Goal: Task Accomplishment & Management: Manage account settings

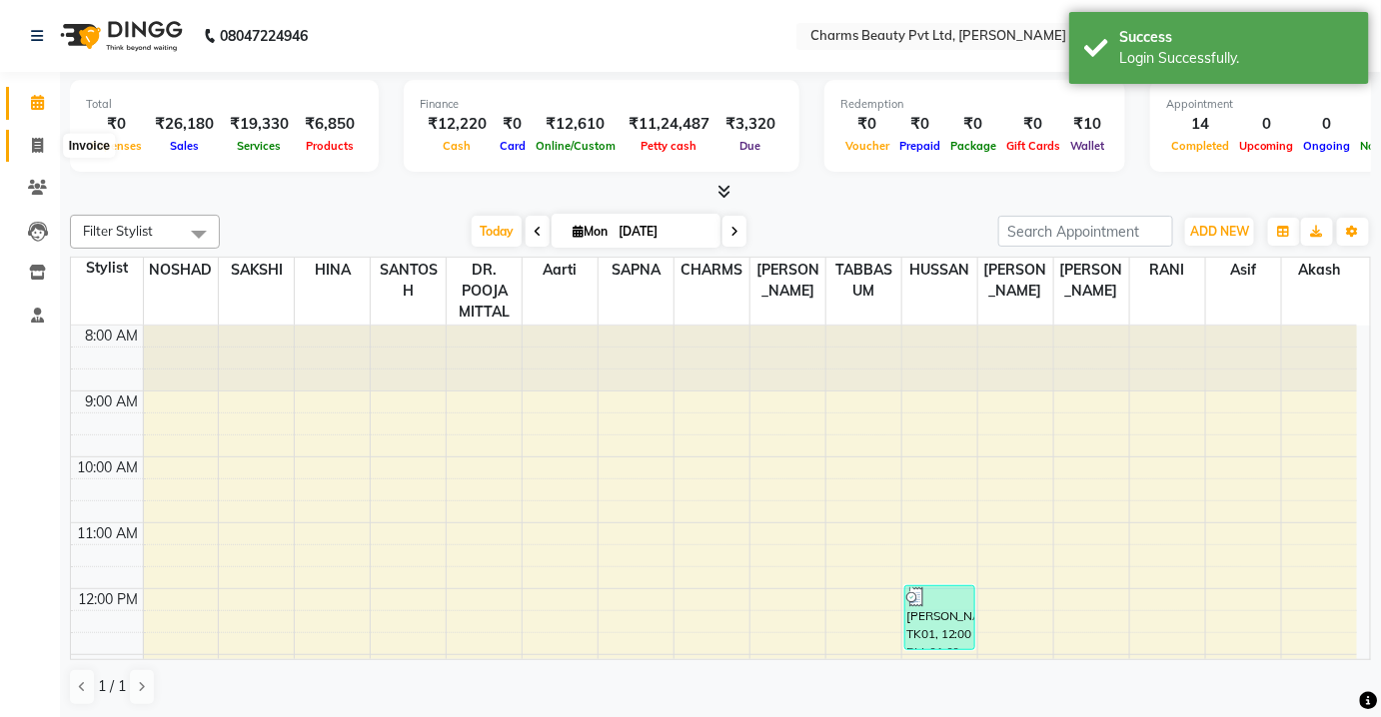
click at [26, 153] on span at bounding box center [37, 146] width 35 height 23
select select "service"
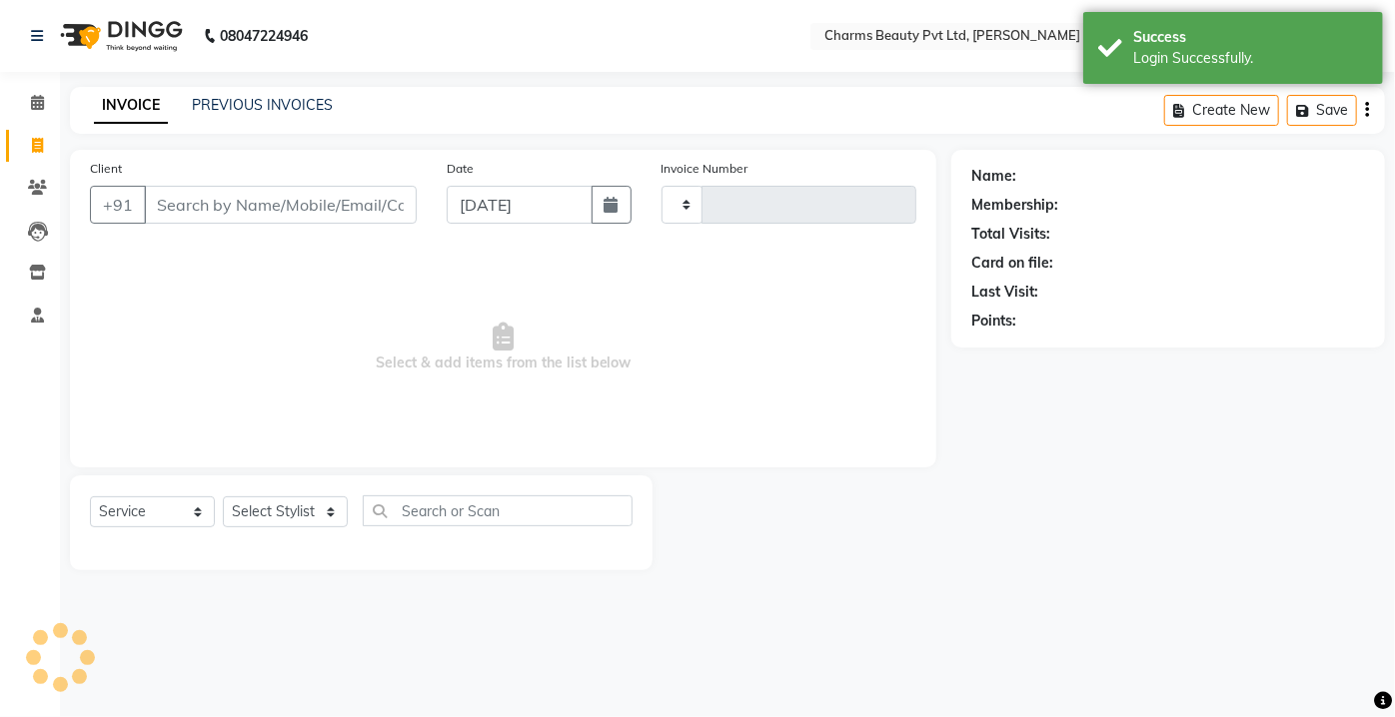
type input "2316"
select select "3743"
drag, startPoint x: 32, startPoint y: 102, endPoint x: 40, endPoint y: 115, distance: 15.2
click at [31, 103] on icon at bounding box center [37, 102] width 13 height 15
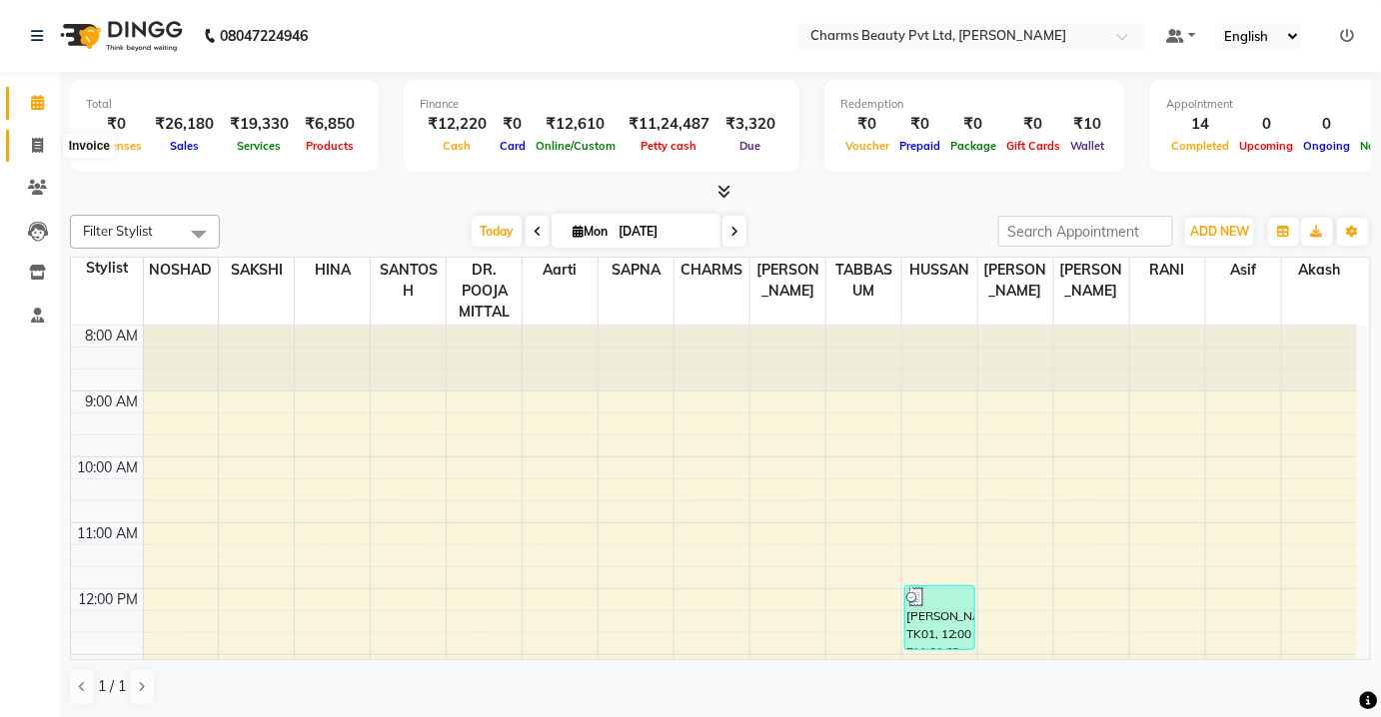
drag, startPoint x: 20, startPoint y: 145, endPoint x: 31, endPoint y: 149, distance: 11.7
click at [20, 145] on span at bounding box center [37, 146] width 35 height 23
select select "service"
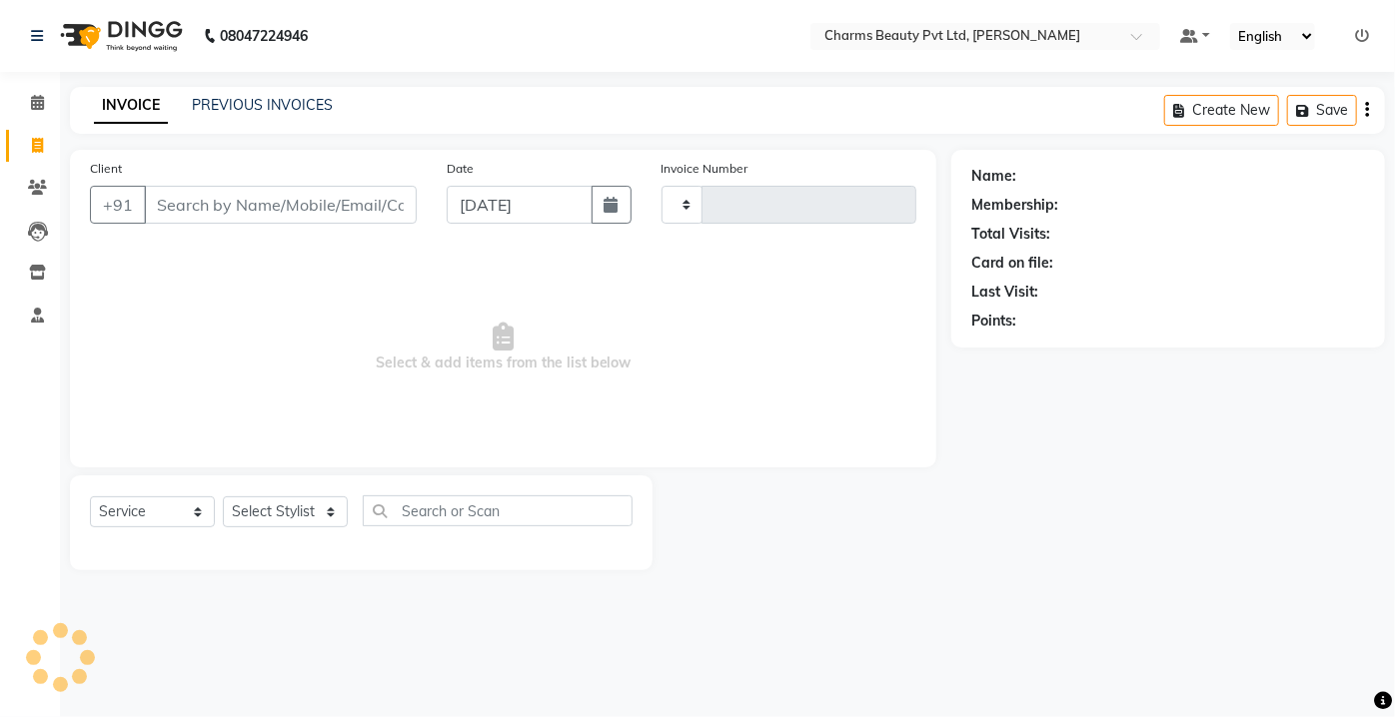
type input "2316"
select select "3743"
click at [35, 203] on link "Clients" at bounding box center [30, 188] width 48 height 33
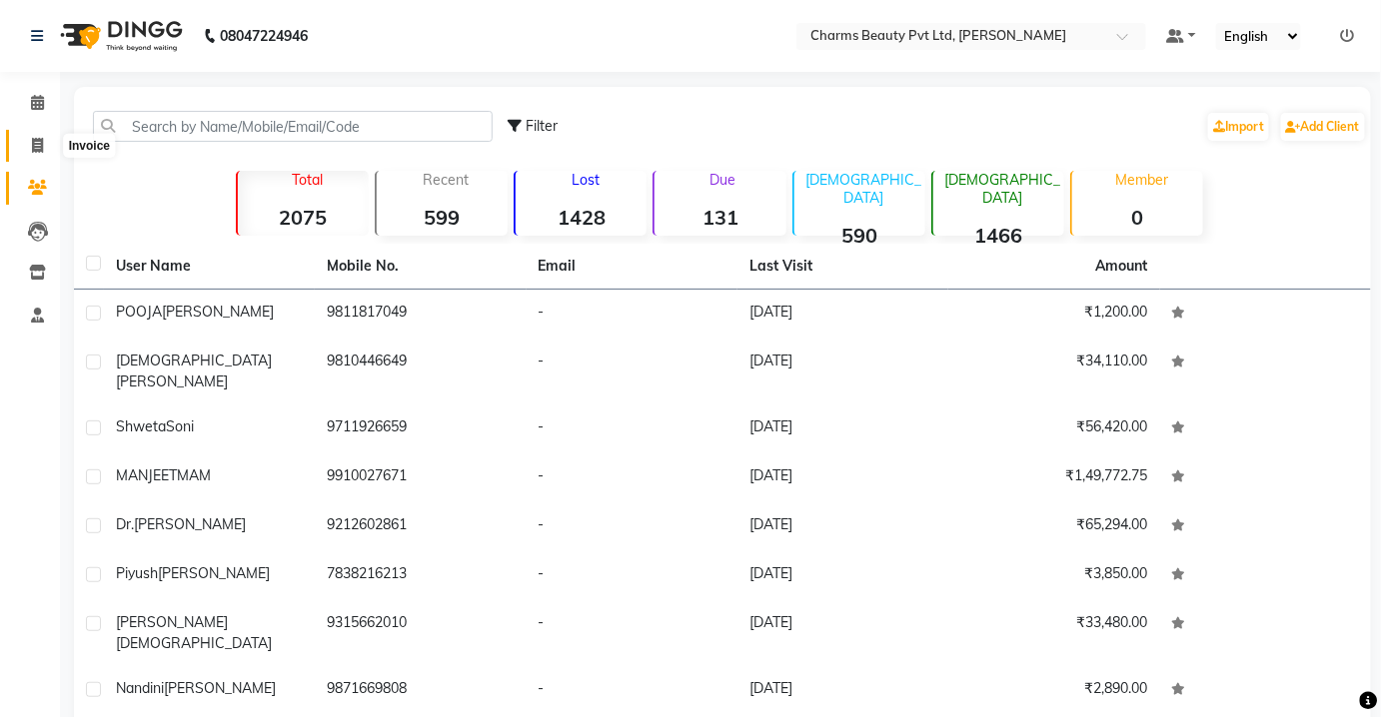
click at [26, 140] on span at bounding box center [37, 146] width 35 height 23
select select "3743"
select select "service"
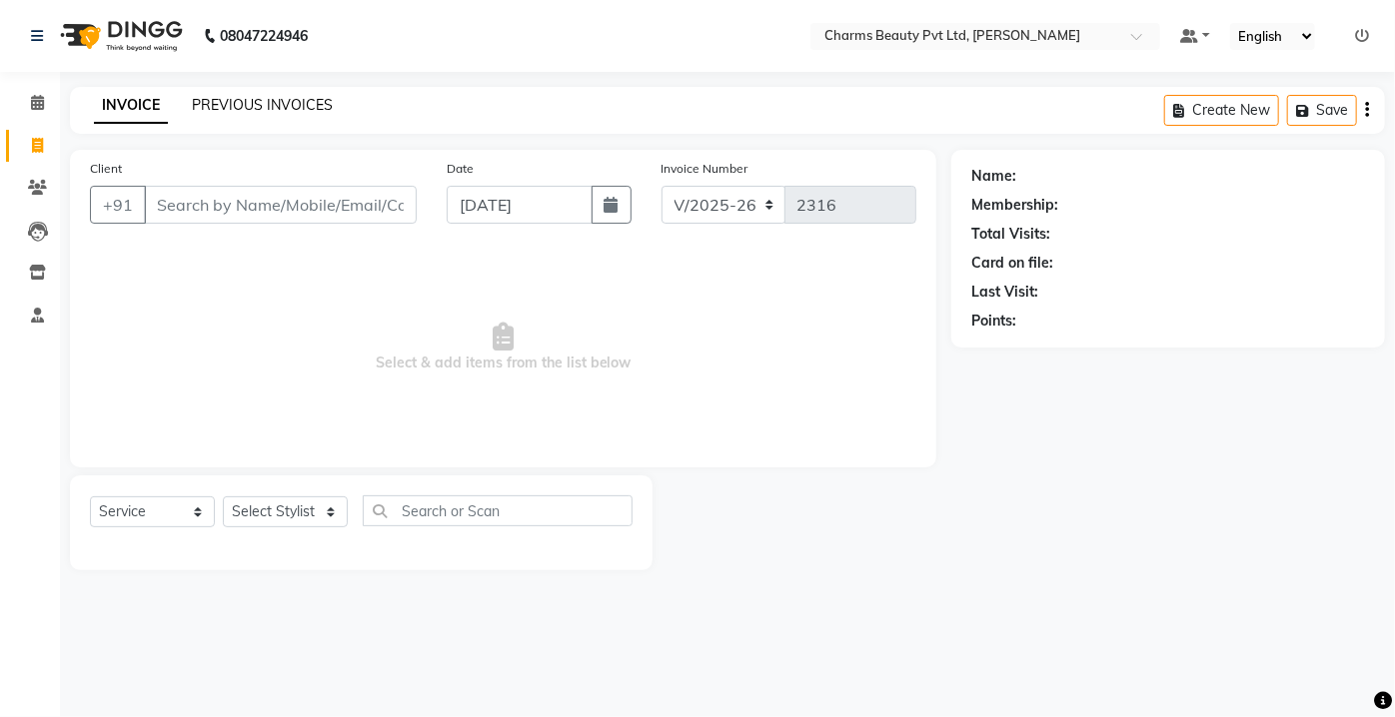
click at [211, 100] on link "PREVIOUS INVOICES" at bounding box center [262, 105] width 141 height 18
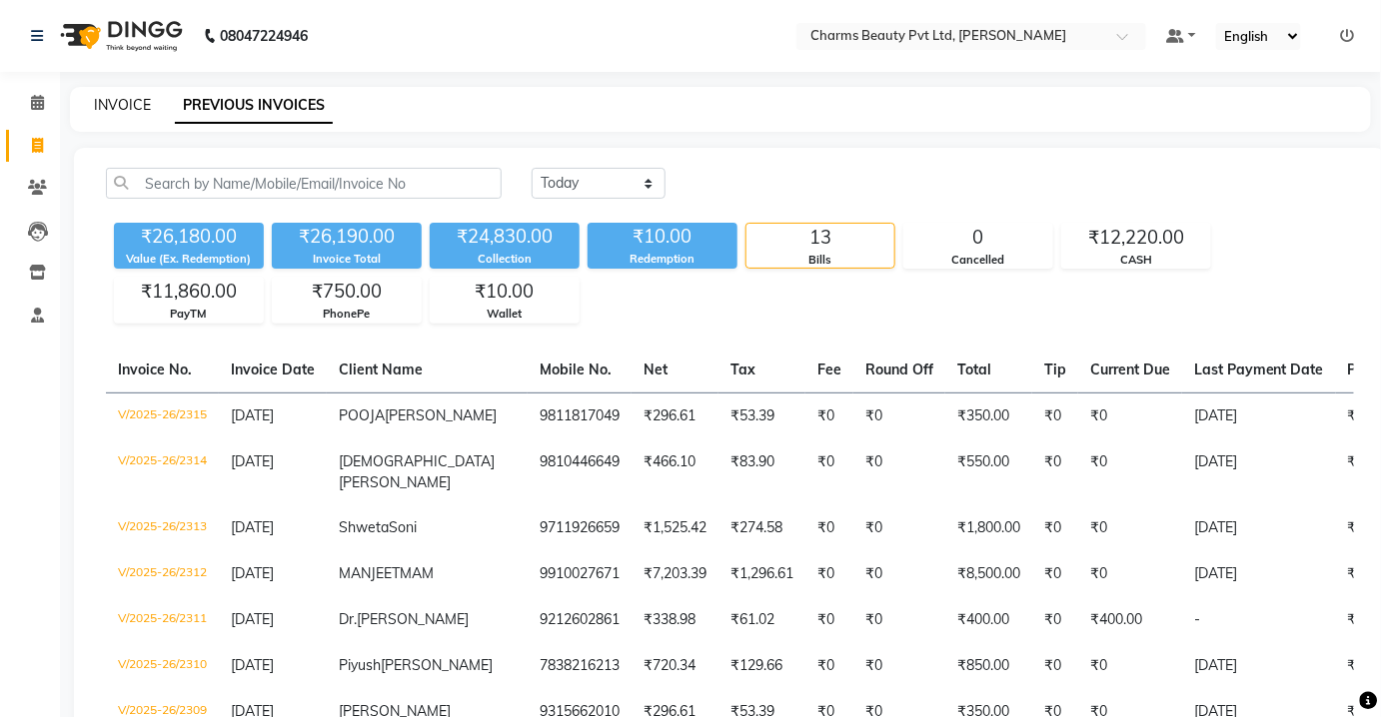
click at [125, 113] on link "INVOICE" at bounding box center [122, 105] width 57 height 18
select select "3743"
select select "service"
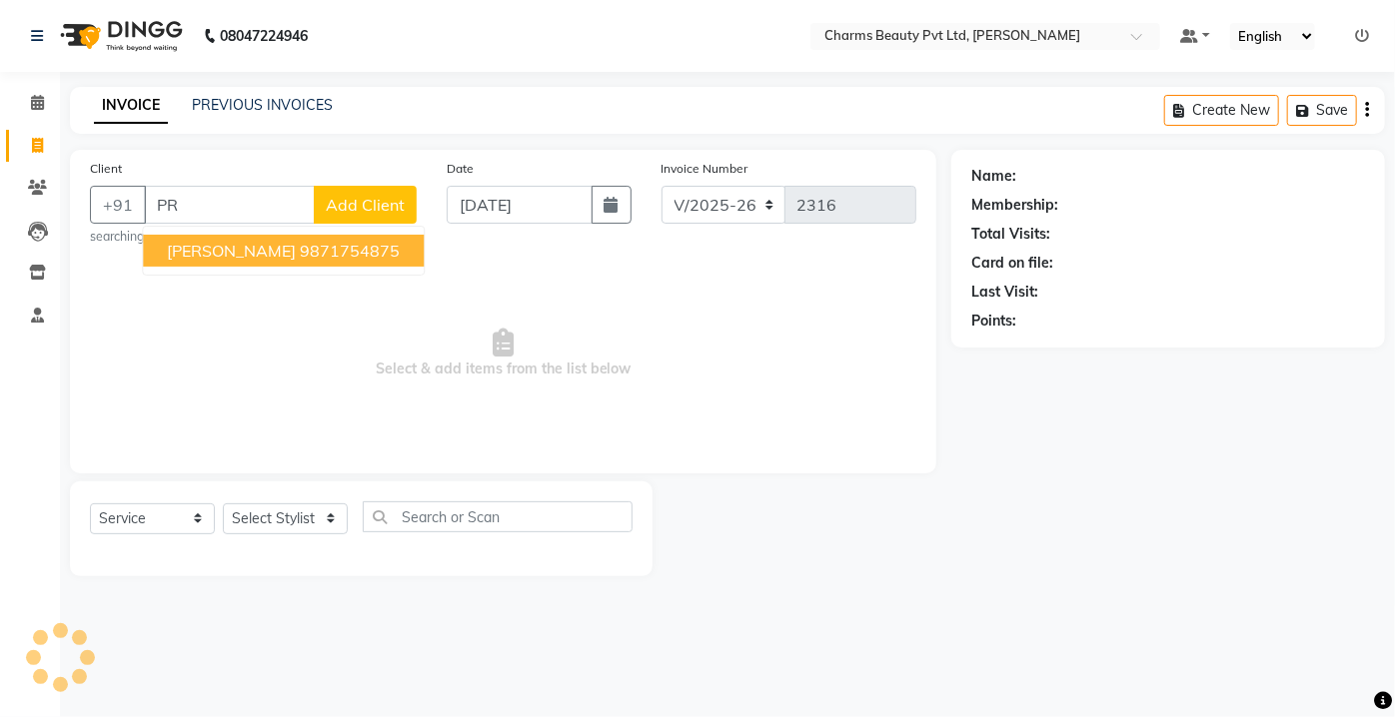
type input "P"
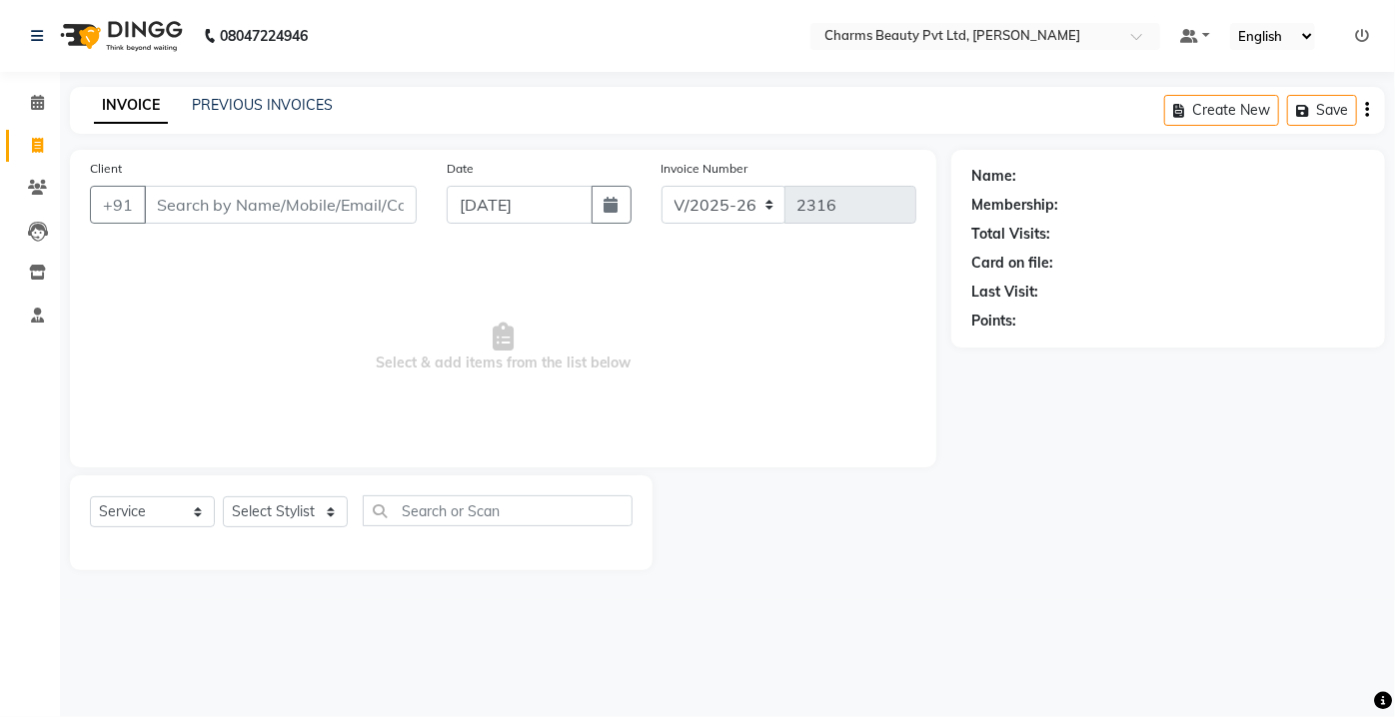
click at [315, 217] on input "Client" at bounding box center [280, 205] width 273 height 38
click at [26, 178] on span at bounding box center [37, 188] width 35 height 23
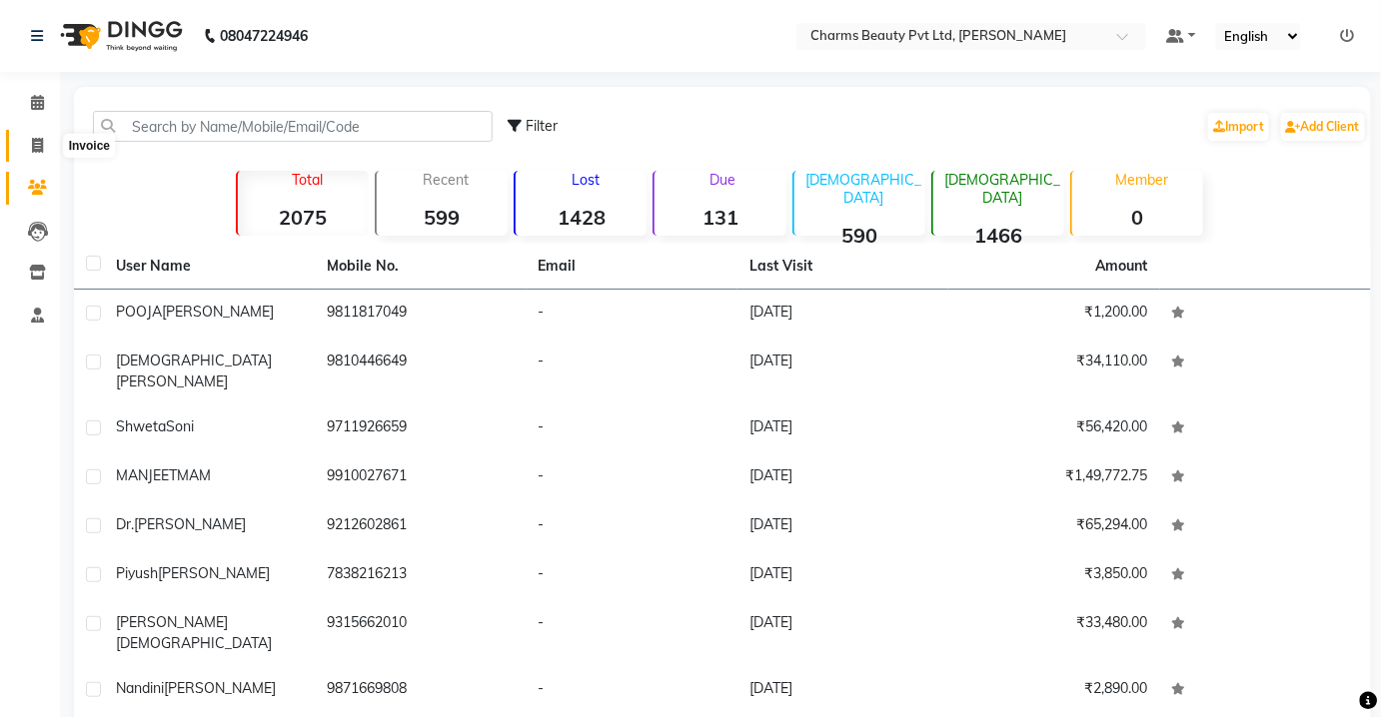
click at [41, 147] on icon at bounding box center [37, 145] width 11 height 15
select select "service"
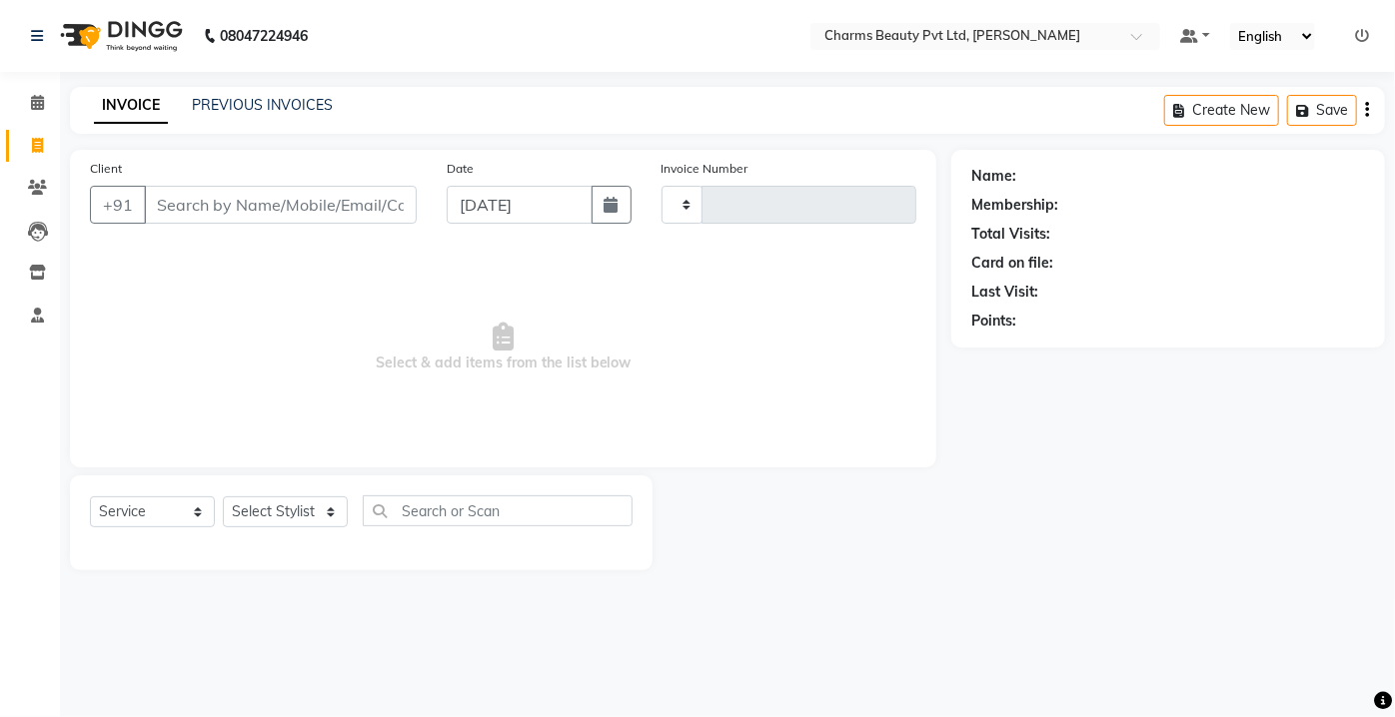
type input "2316"
select select "3743"
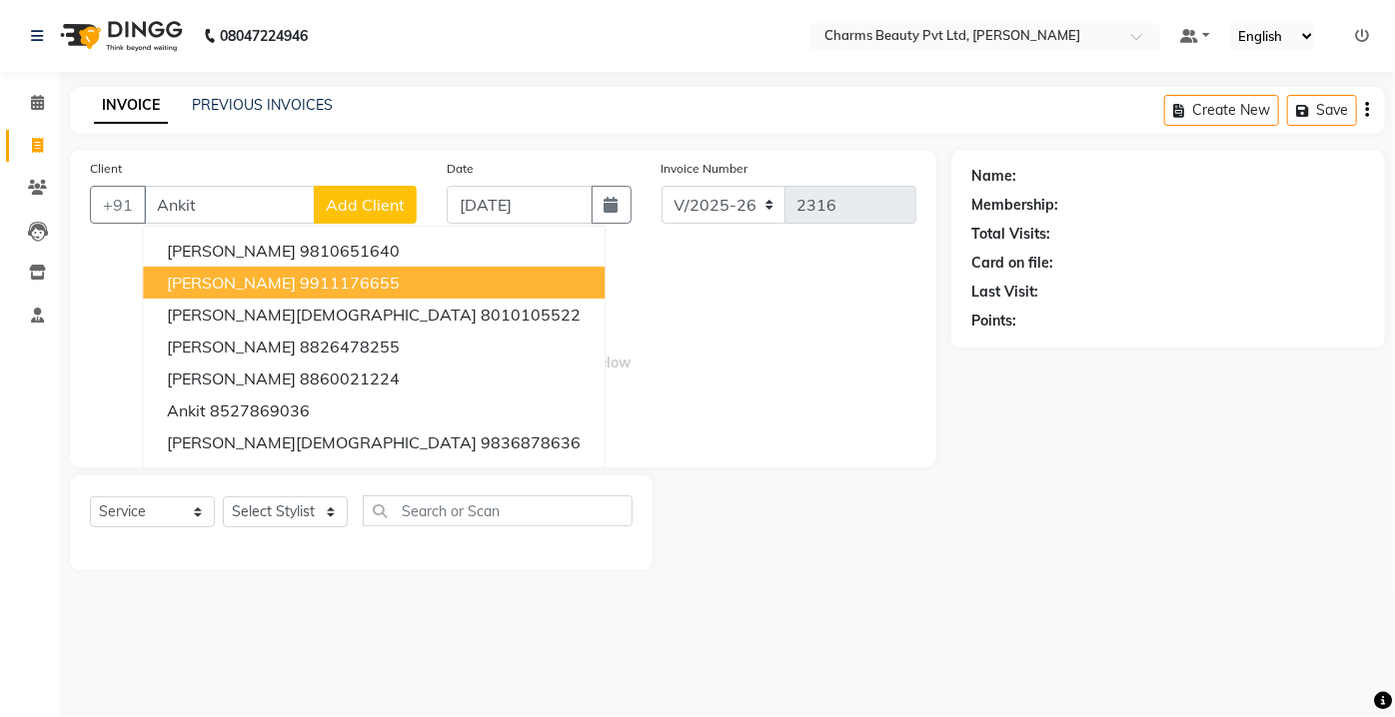
click at [236, 270] on button "[PERSON_NAME] 9911176655" at bounding box center [374, 283] width 462 height 32
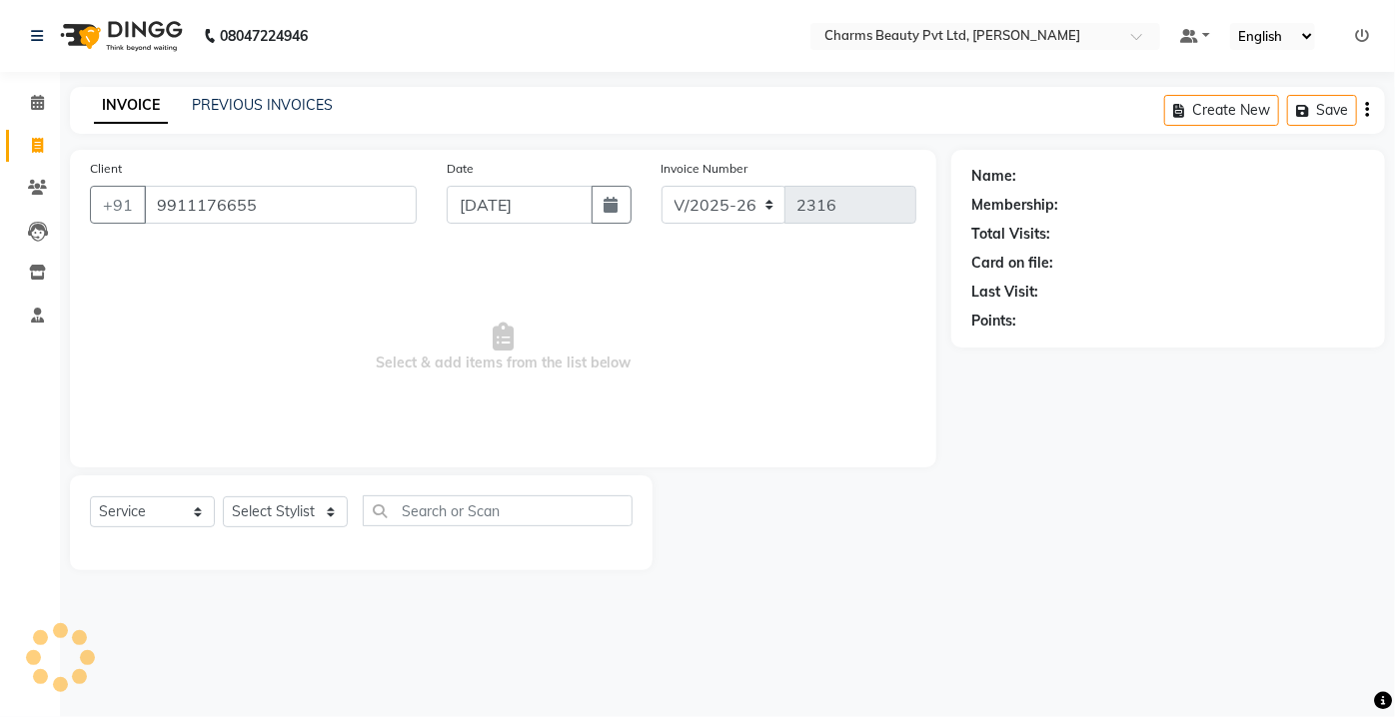
type input "9911176655"
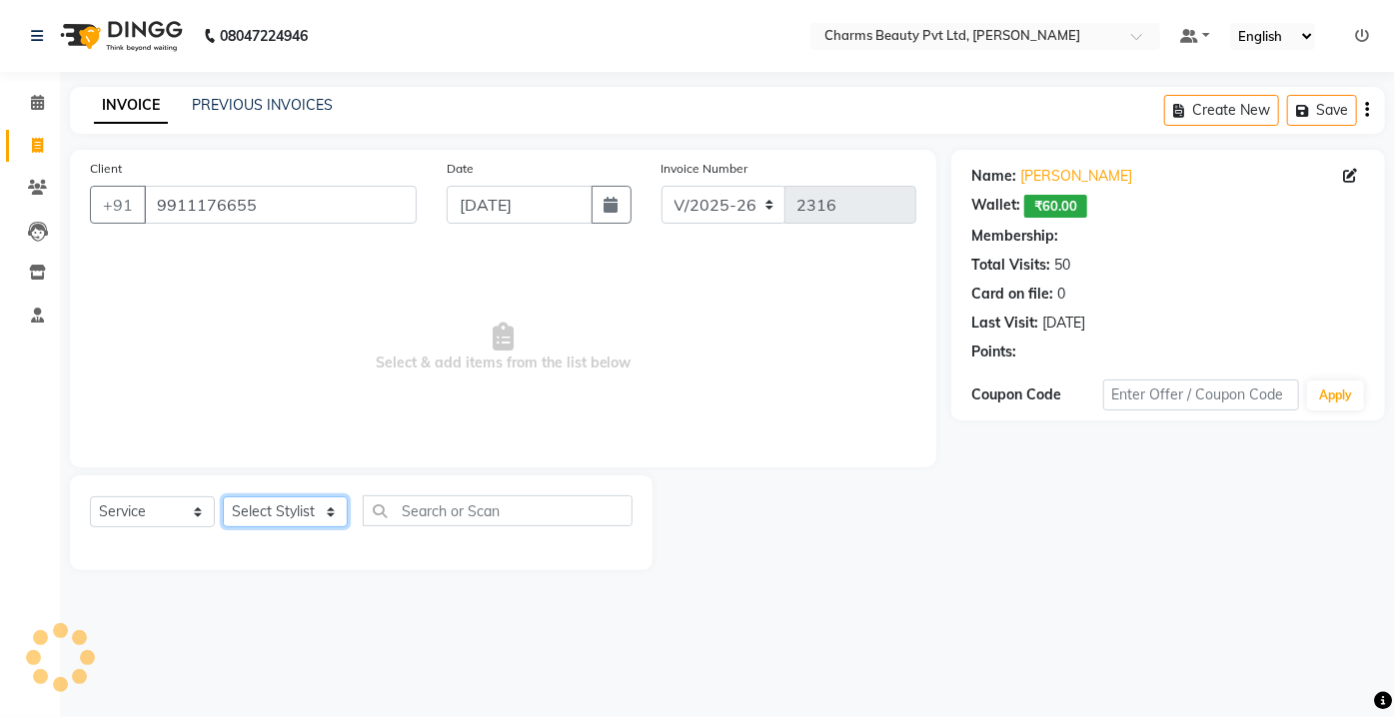
select select "1: Object"
click at [311, 520] on select "Select Stylist Aarti [PERSON_NAME] [PERSON_NAME] CHARMS DR. POOJA MITTAL HINA […" at bounding box center [285, 511] width 125 height 31
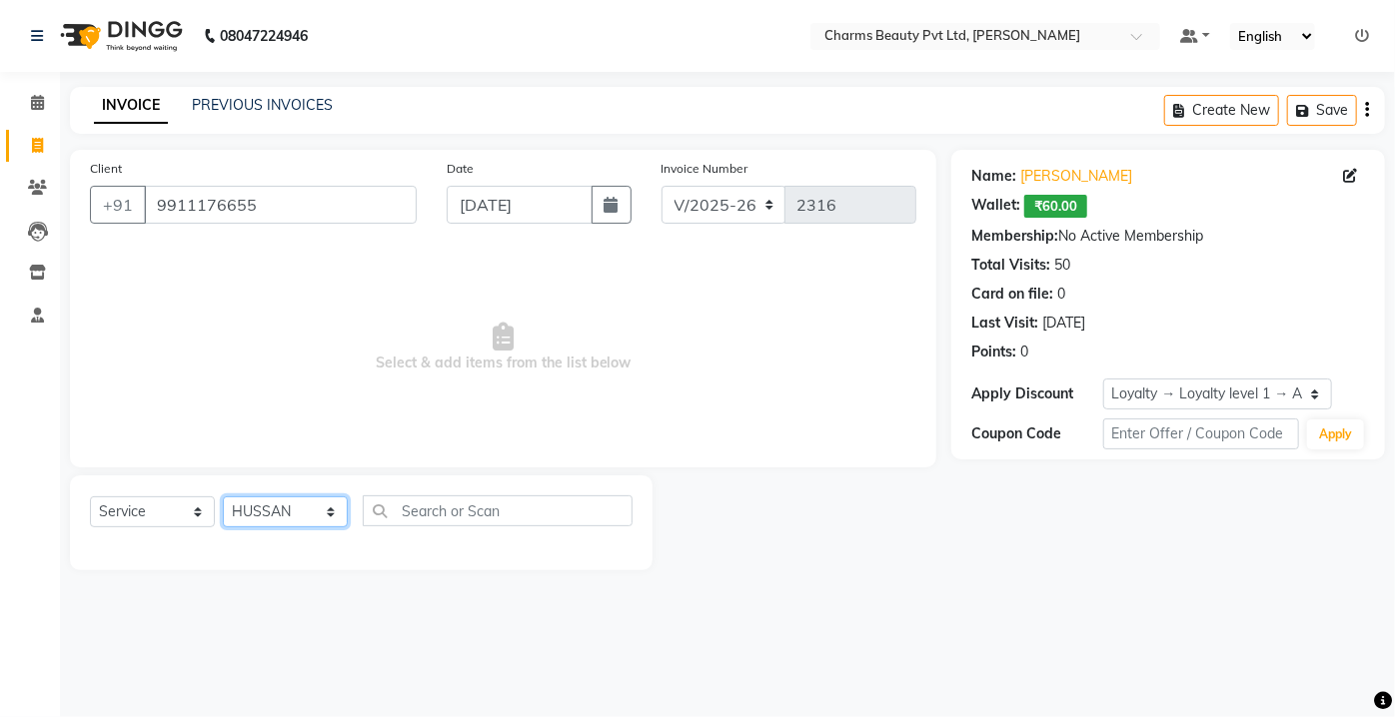
click at [223, 496] on select "Select Stylist Aarti [PERSON_NAME] [PERSON_NAME] CHARMS DR. POOJA MITTAL HINA […" at bounding box center [285, 511] width 125 height 31
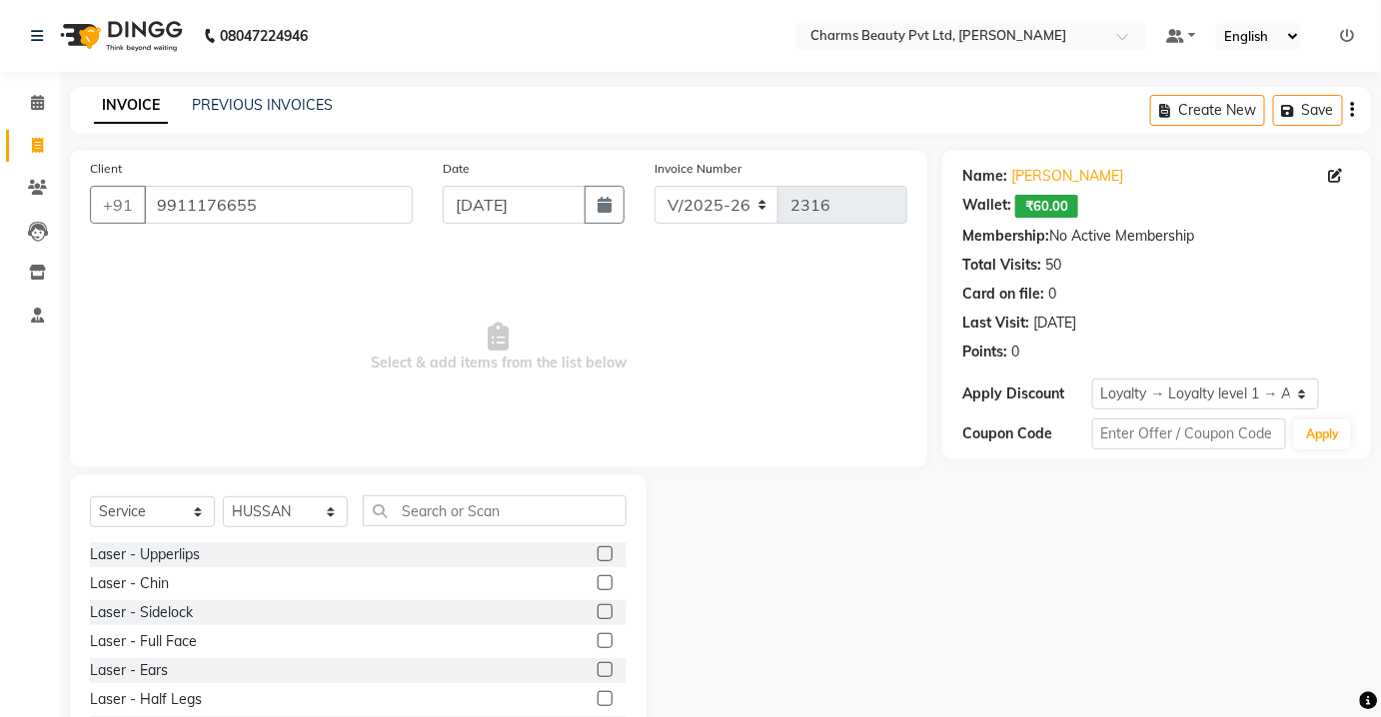
drag, startPoint x: 302, startPoint y: 489, endPoint x: 302, endPoint y: 501, distance: 13.0
click at [302, 501] on div "Select Service Product Membership Package Voucher Prepaid Gift Card Select Styl…" at bounding box center [358, 623] width 576 height 295
click at [302, 501] on select "Select Stylist Aarti [PERSON_NAME] [PERSON_NAME] CHARMS DR. POOJA MITTAL HINA […" at bounding box center [285, 511] width 125 height 31
click at [223, 496] on select "Select Stylist Aarti [PERSON_NAME] [PERSON_NAME] CHARMS DR. POOJA MITTAL HINA […" at bounding box center [285, 511] width 125 height 31
click at [244, 504] on select "Select Stylist Aarti [PERSON_NAME] [PERSON_NAME] CHARMS DR. POOJA MITTAL HINA […" at bounding box center [285, 511] width 125 height 31
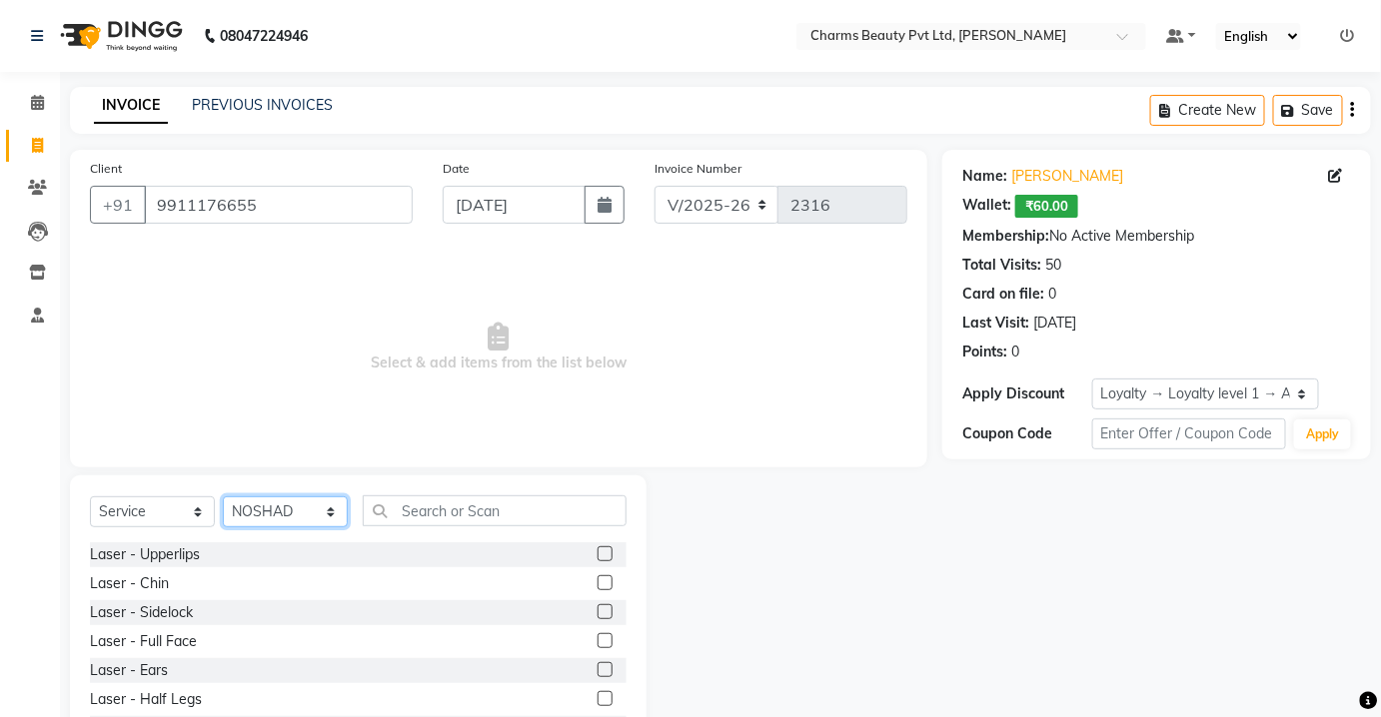
select select "43786"
click at [223, 496] on select "Select Stylist Aarti [PERSON_NAME] [PERSON_NAME] CHARMS DR. POOJA MITTAL HINA […" at bounding box center [285, 511] width 125 height 31
drag, startPoint x: 435, startPoint y: 528, endPoint x: 445, endPoint y: 508, distance: 22.3
click at [438, 525] on div "Select Service Product Membership Package Voucher Prepaid Gift Card Select Styl…" at bounding box center [358, 518] width 536 height 47
click at [445, 505] on input "text" at bounding box center [495, 510] width 264 height 31
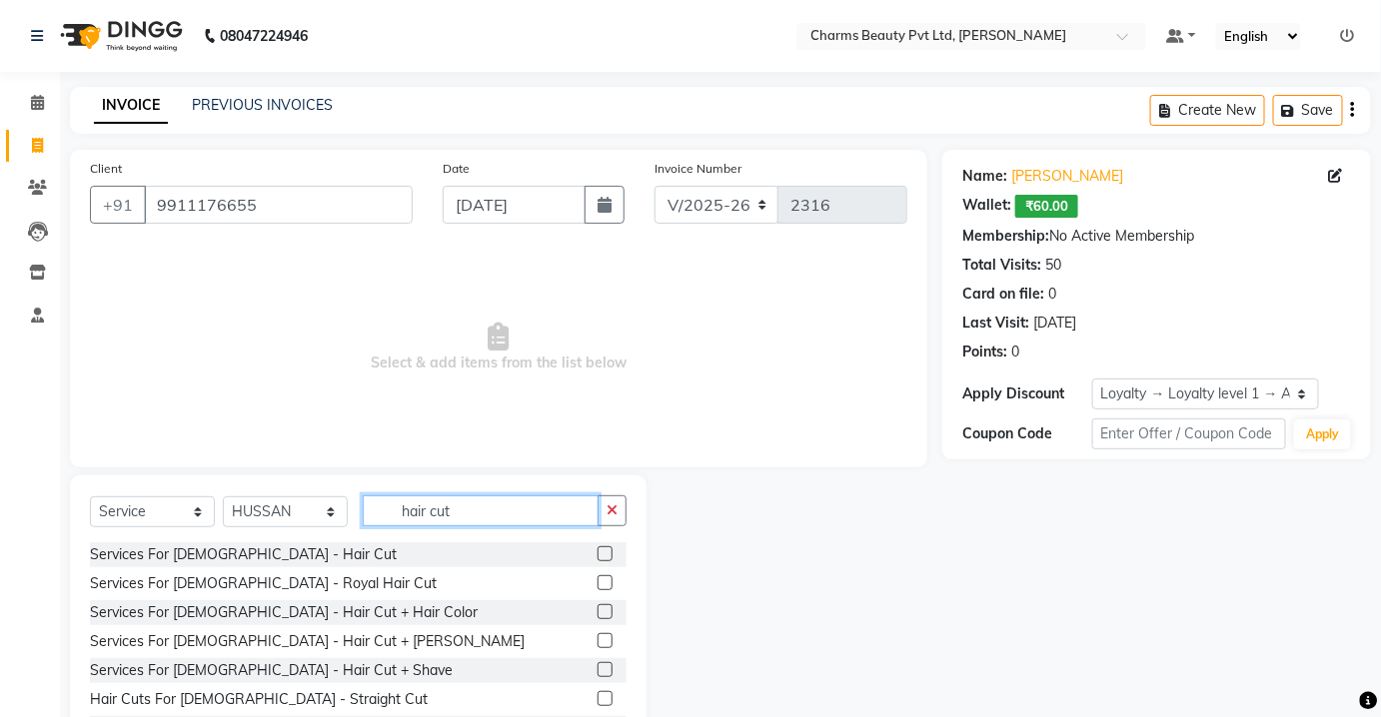
type input "hair cut"
click at [597, 641] on label at bounding box center [604, 640] width 15 height 15
click at [597, 641] on input "checkbox" at bounding box center [603, 641] width 13 height 13
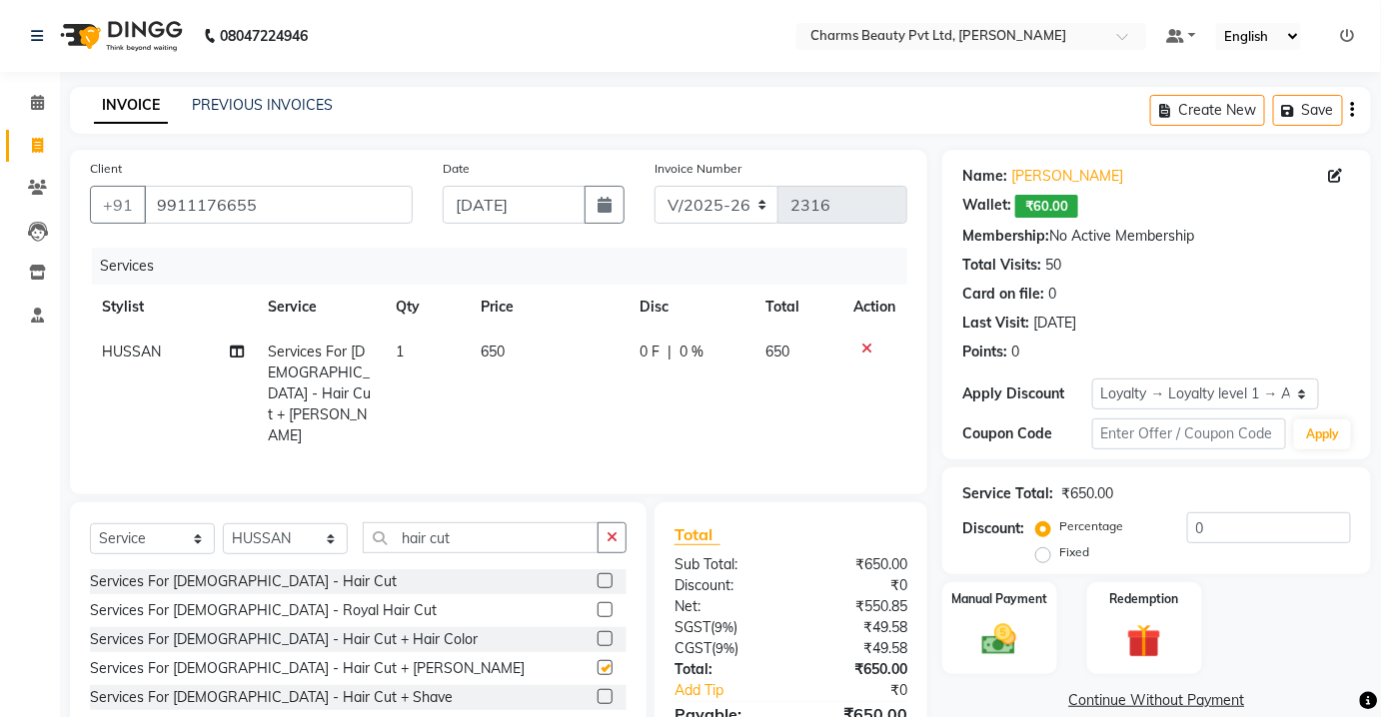
checkbox input "false"
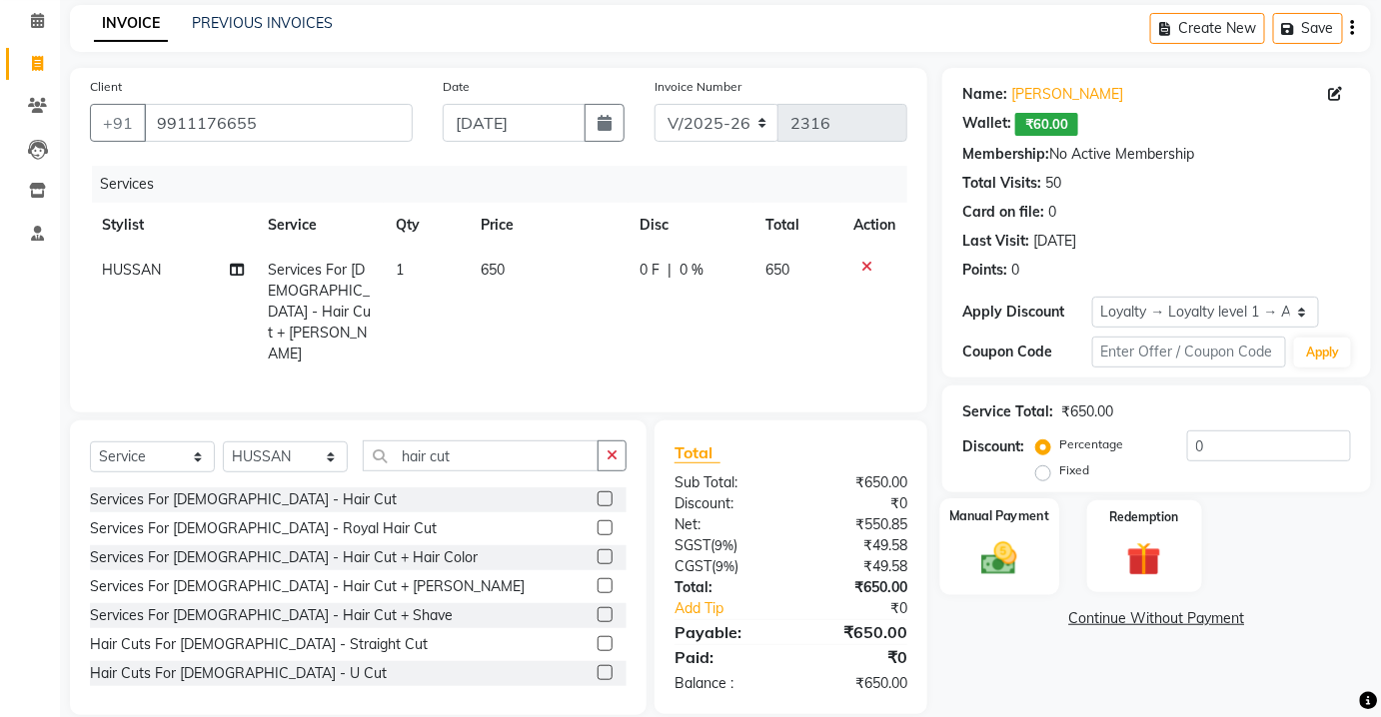
click at [1012, 563] on img at bounding box center [999, 557] width 58 height 41
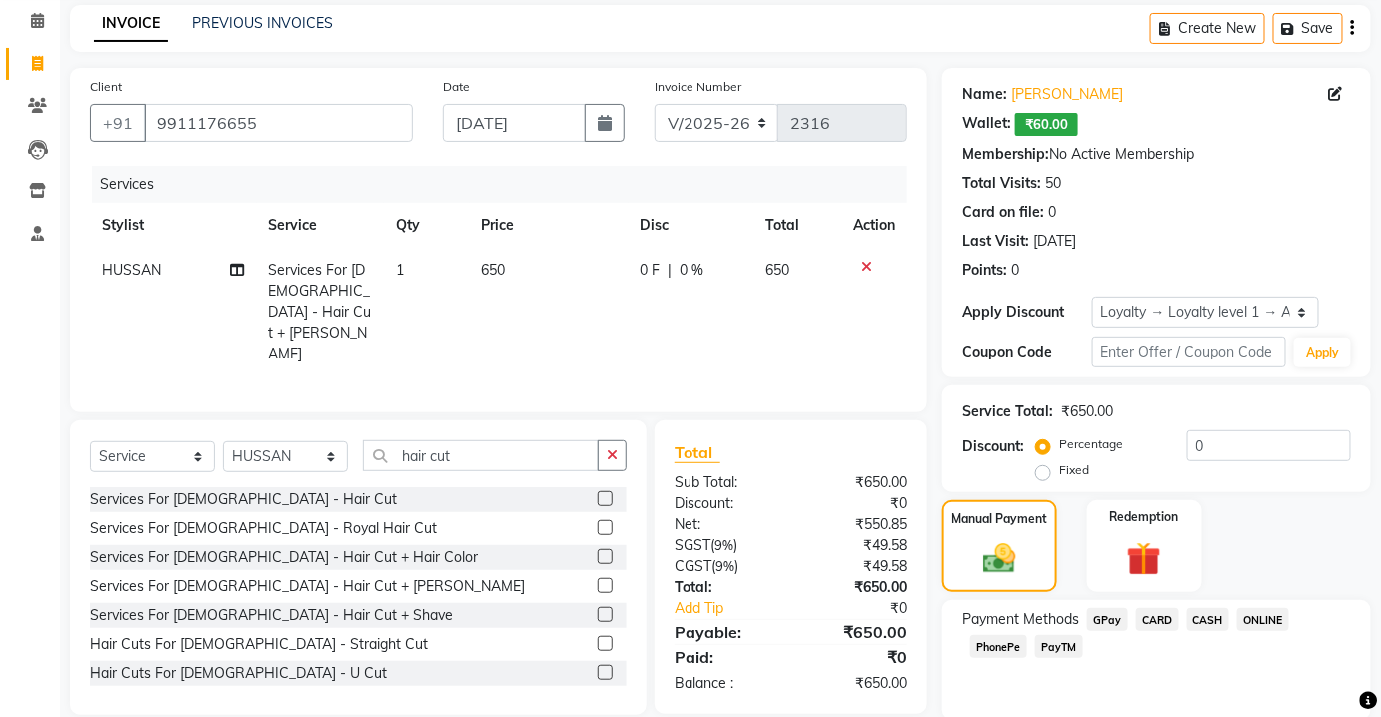
click at [1217, 617] on span "CASH" at bounding box center [1208, 619] width 43 height 23
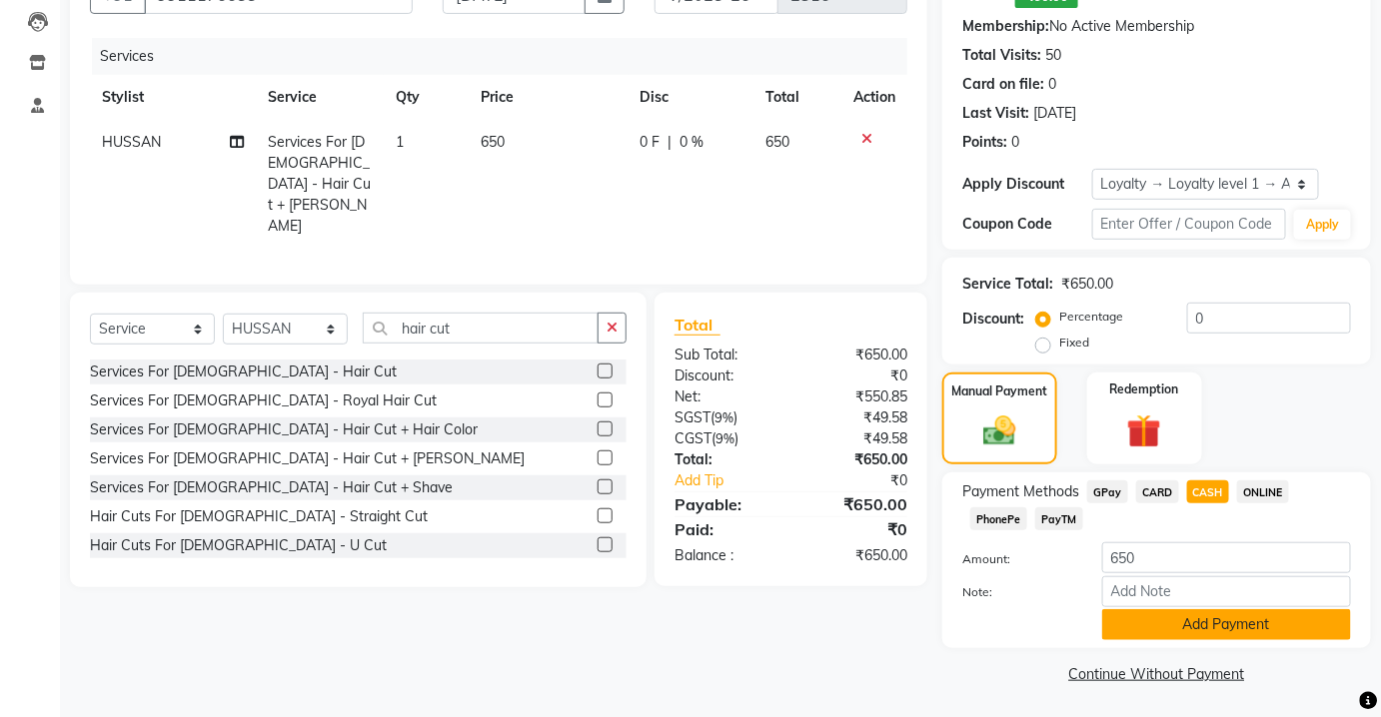
click at [1183, 622] on button "Add Payment" at bounding box center [1226, 624] width 249 height 31
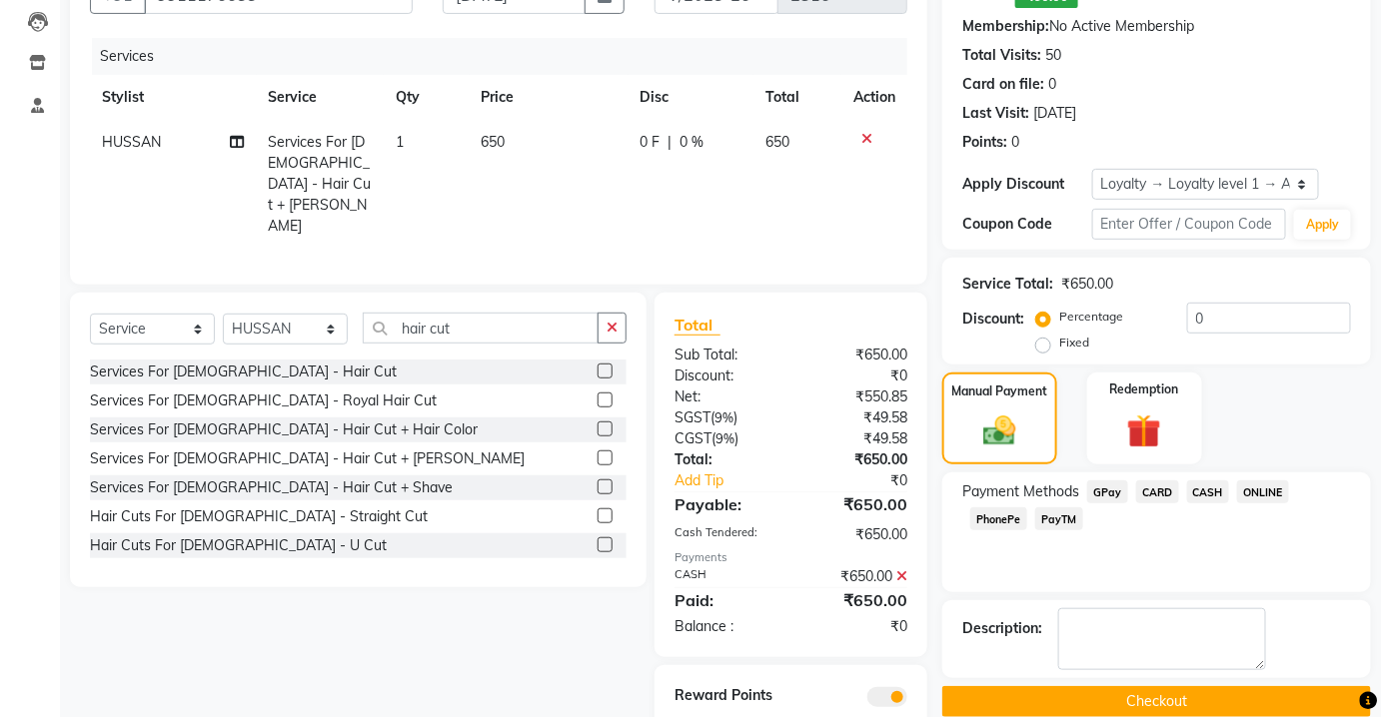
scroll to position [250, 0]
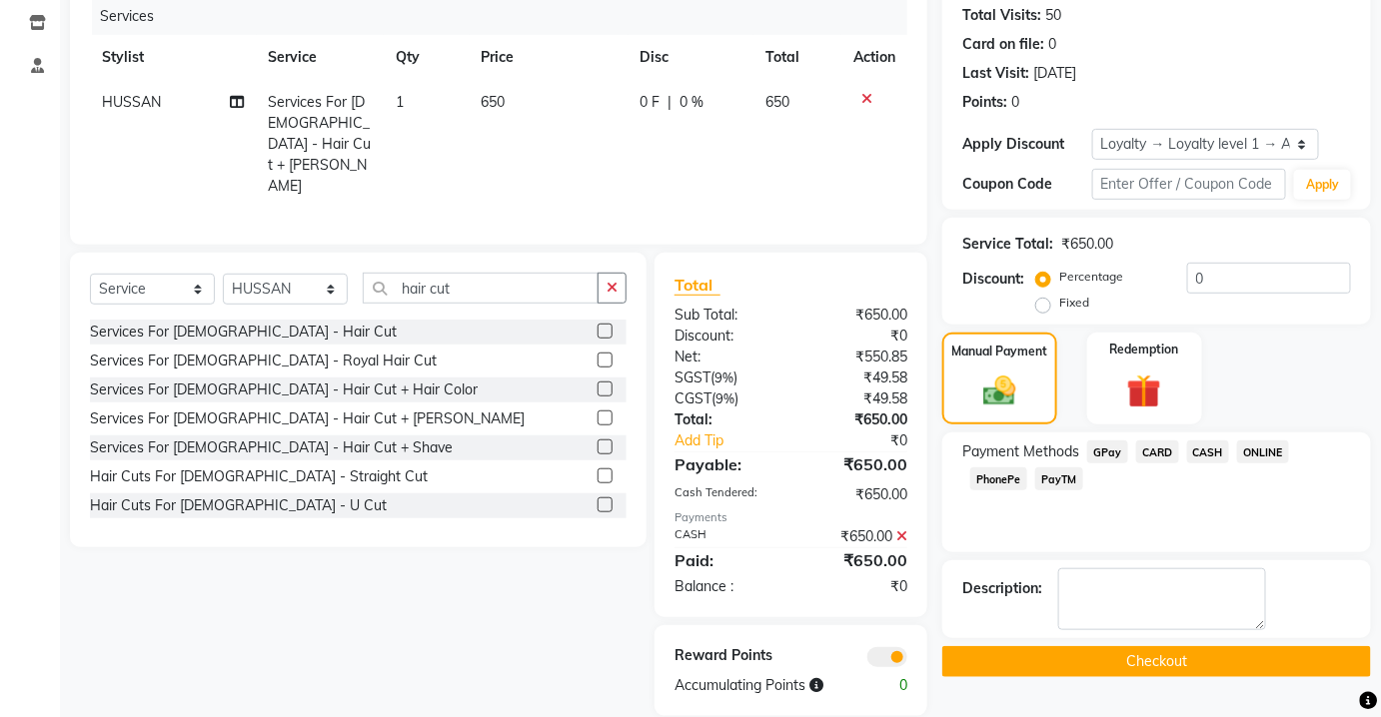
click at [1168, 650] on button "Checkout" at bounding box center [1156, 661] width 429 height 31
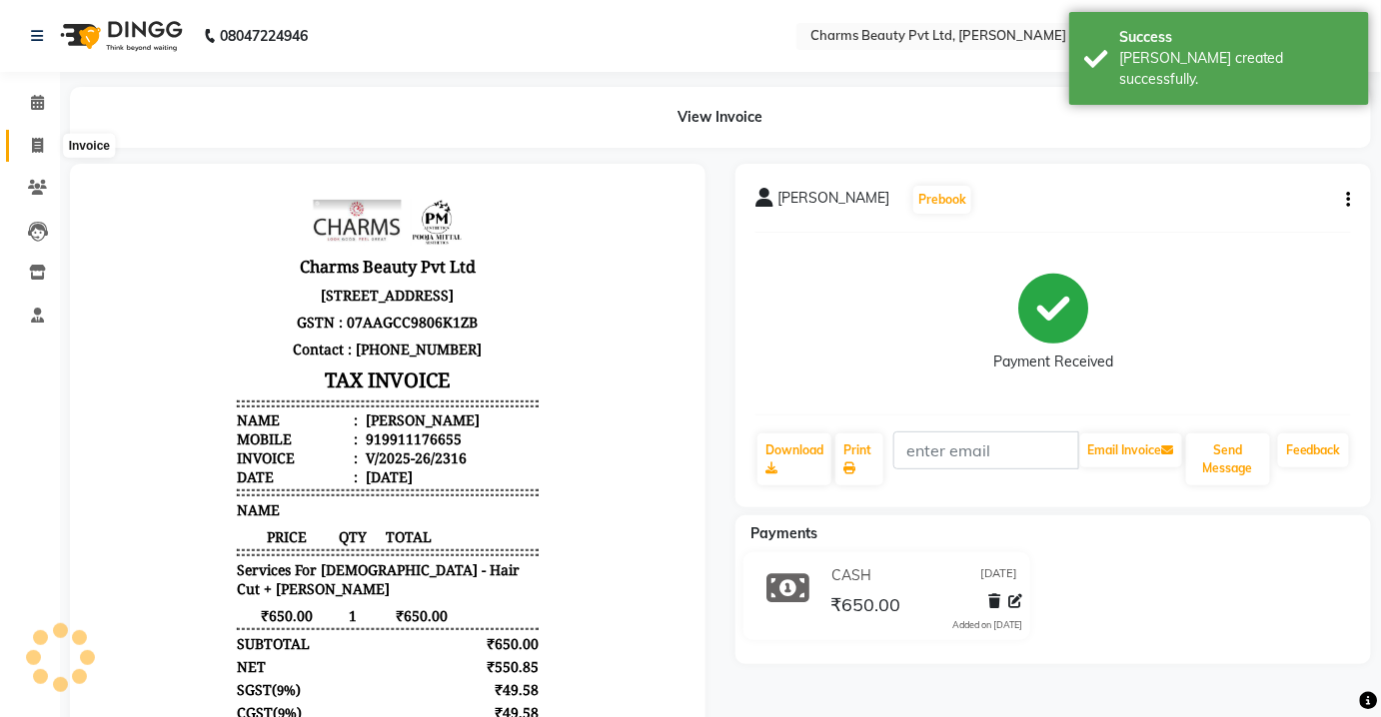
drag, startPoint x: 19, startPoint y: 145, endPoint x: 51, endPoint y: 133, distance: 34.1
click at [20, 145] on span at bounding box center [37, 146] width 35 height 23
select select "service"
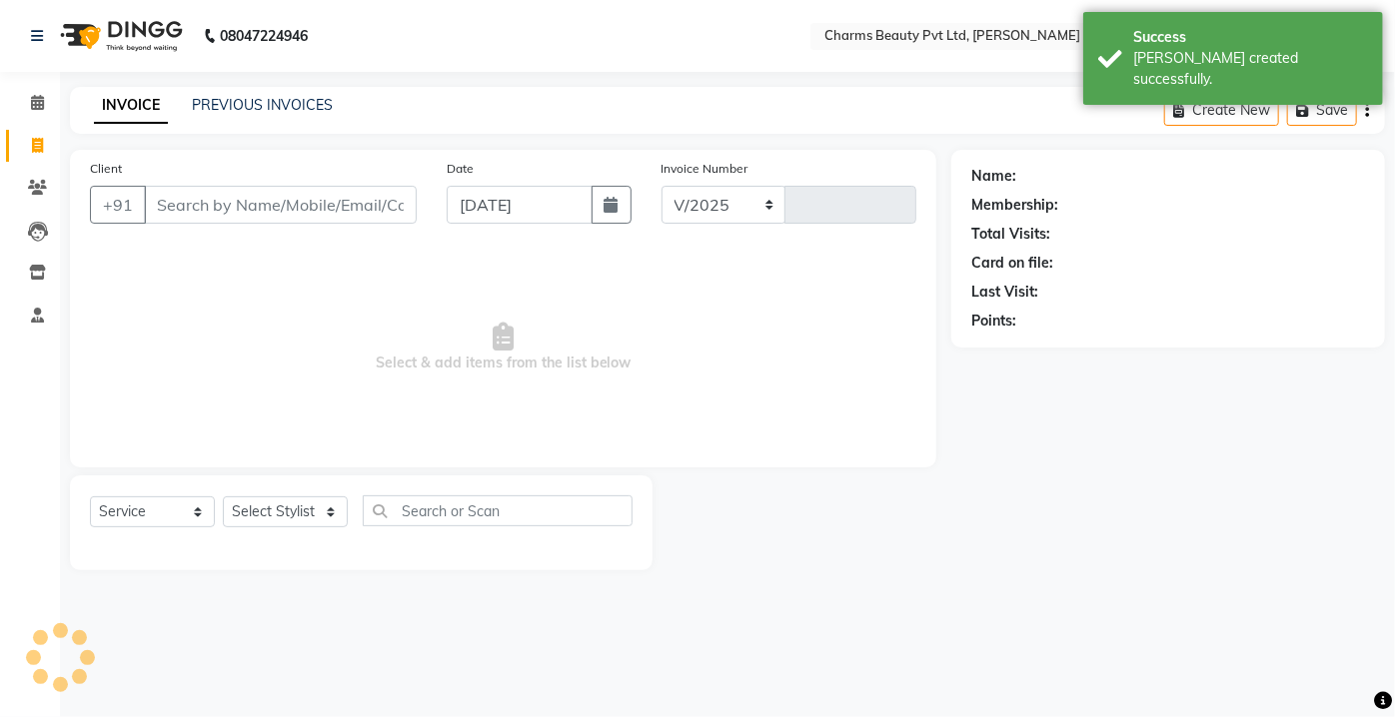
select select "3743"
type input "2317"
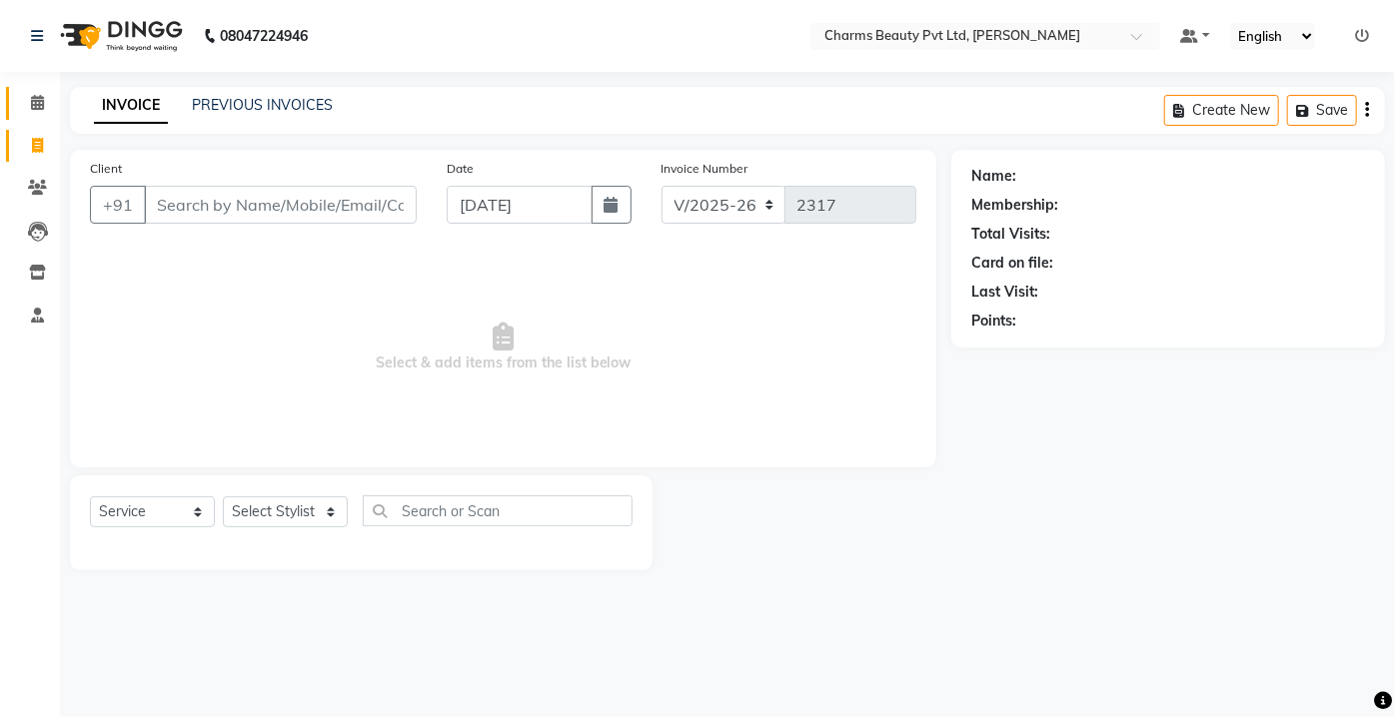
click at [31, 116] on link "Calendar" at bounding box center [30, 103] width 48 height 33
click at [33, 112] on span at bounding box center [37, 103] width 35 height 23
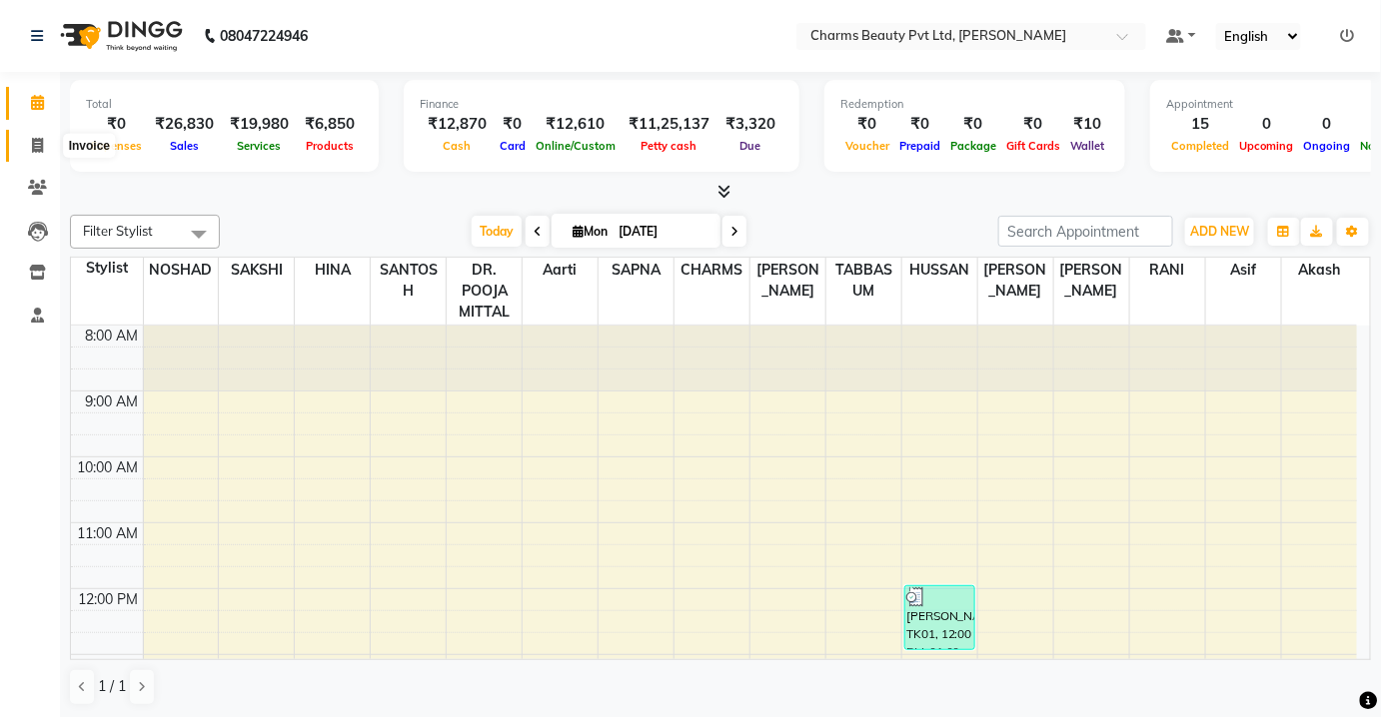
click at [32, 140] on icon at bounding box center [37, 145] width 11 height 15
select select "service"
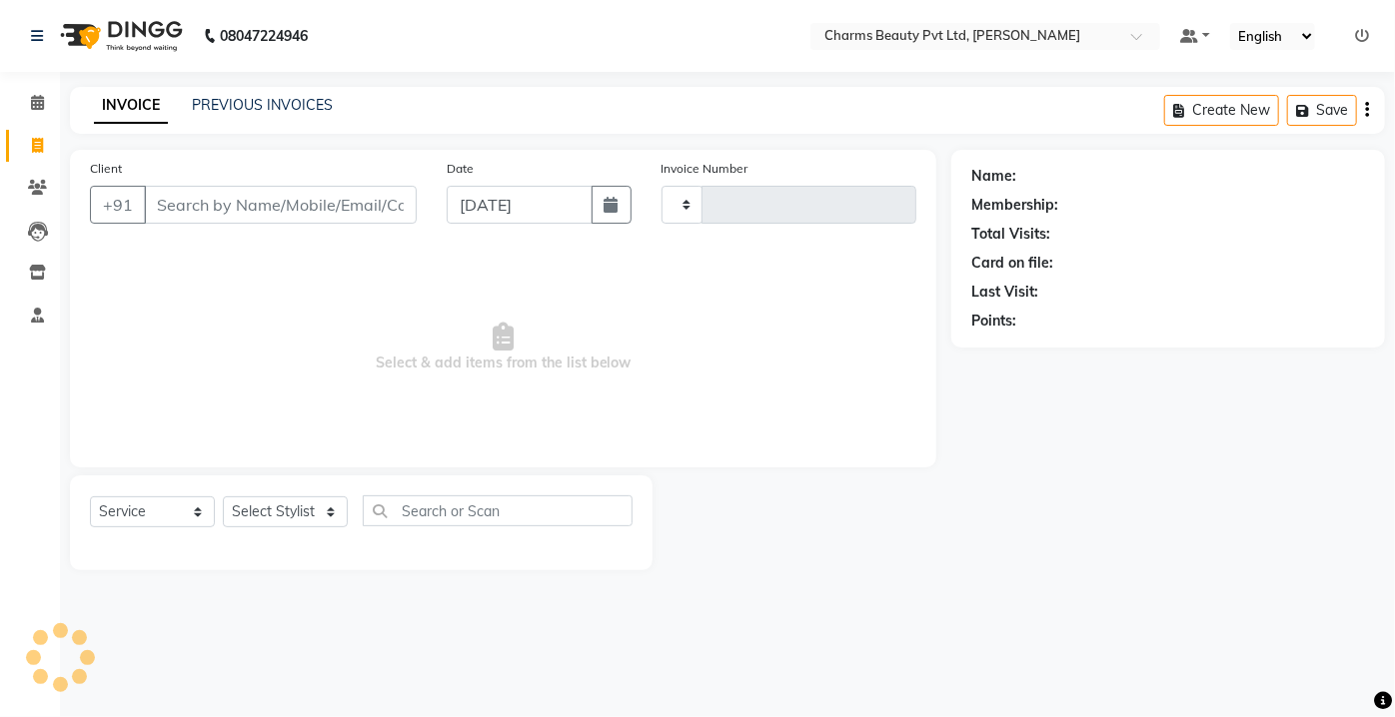
type input "2317"
select select "3743"
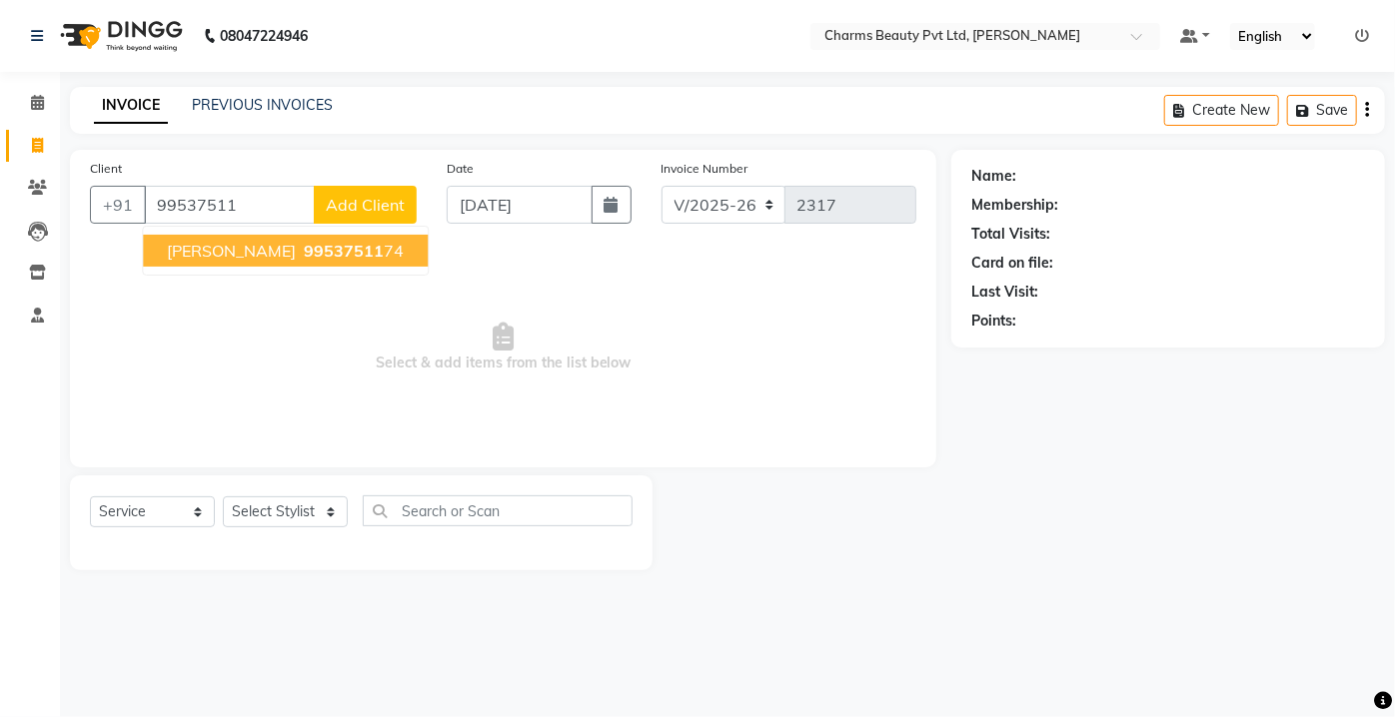
click at [304, 244] on span "99537511" at bounding box center [344, 251] width 80 height 20
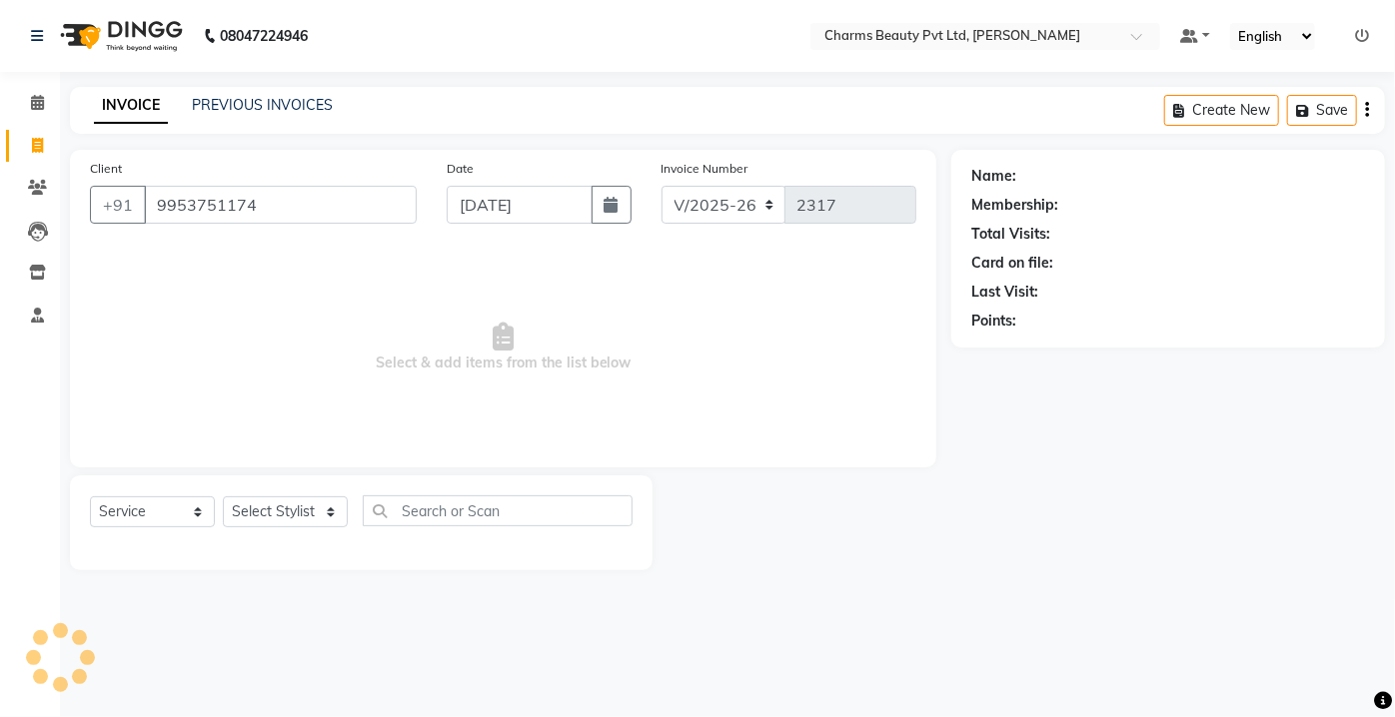
type input "9953751174"
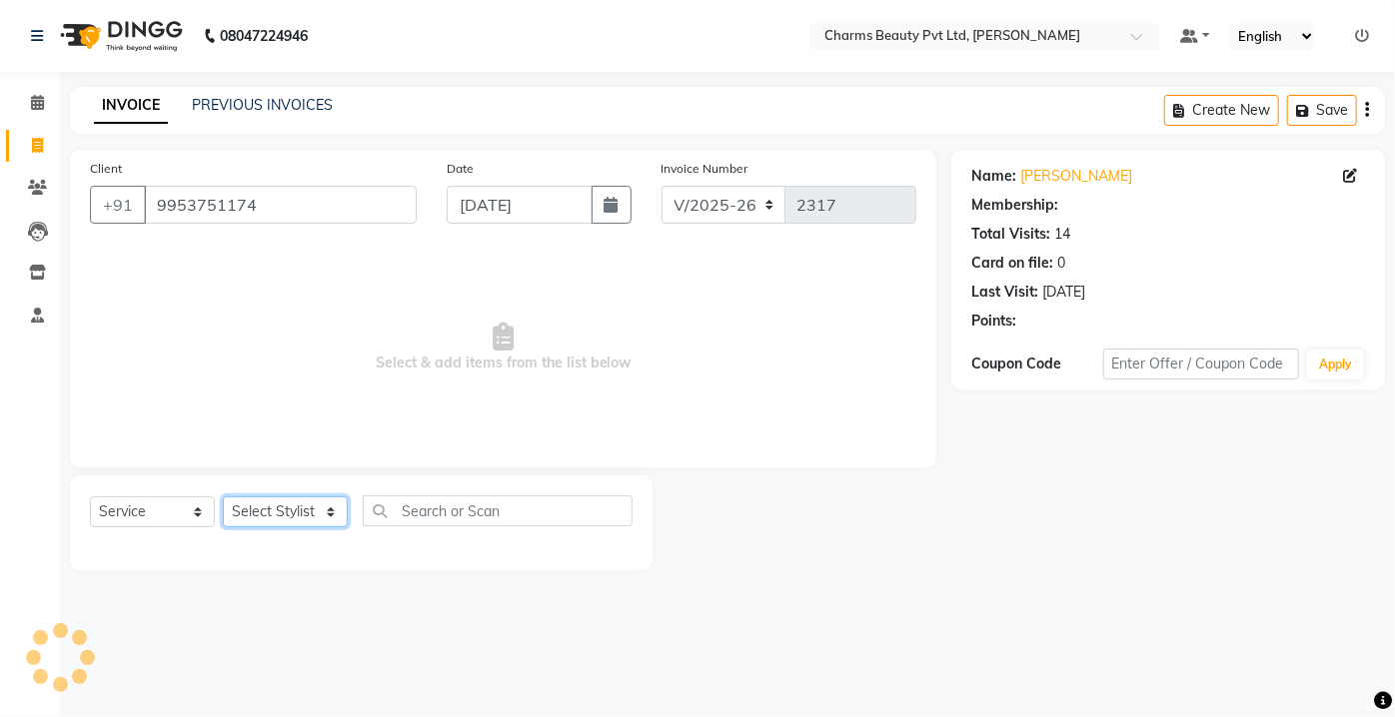
click at [278, 498] on select "Select Stylist Aarti [PERSON_NAME] [PERSON_NAME] CHARMS DR. POOJA MITTAL HINA […" at bounding box center [285, 511] width 125 height 31
select select "18044"
click at [223, 496] on select "Select Stylist Aarti [PERSON_NAME] [PERSON_NAME] CHARMS DR. POOJA MITTAL HINA […" at bounding box center [285, 511] width 125 height 31
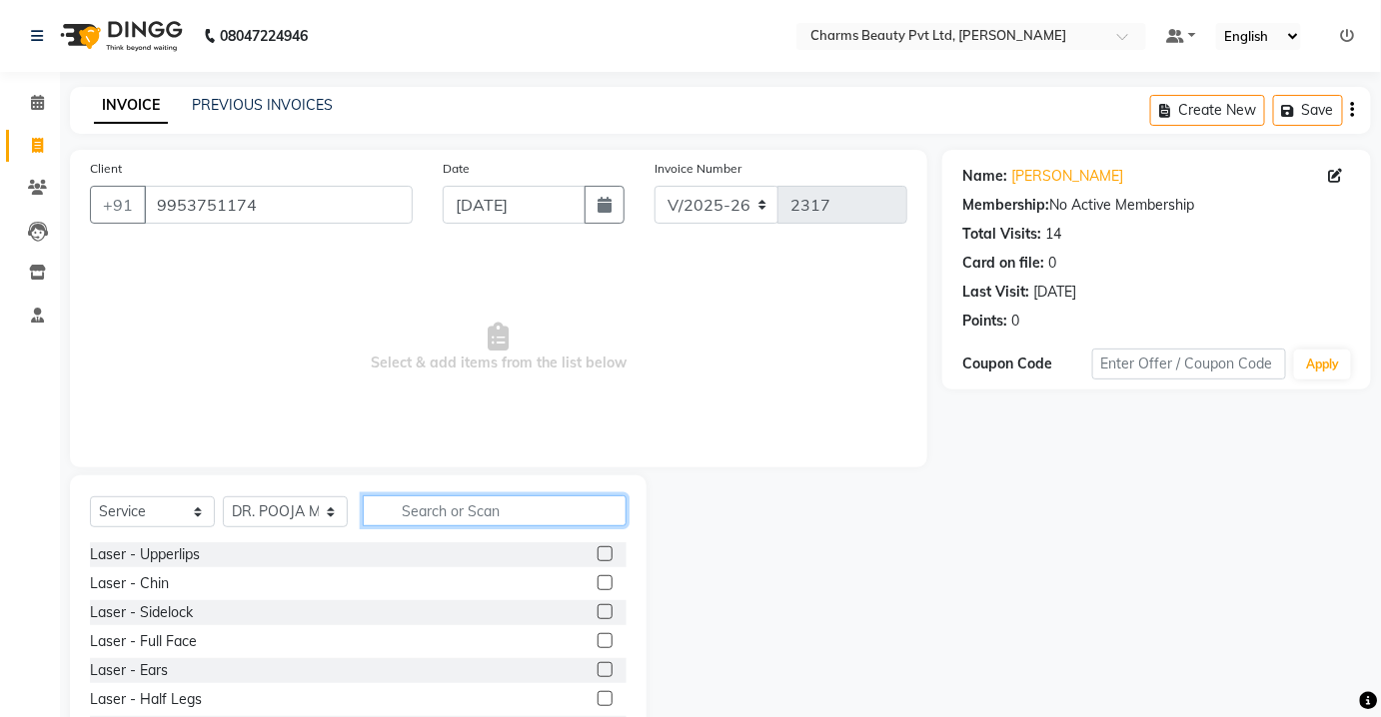
click at [408, 507] on input "text" at bounding box center [495, 510] width 264 height 31
click at [168, 515] on select "Select Service Product Membership Package Voucher Prepaid Gift Card" at bounding box center [152, 511] width 125 height 31
select select "package"
click at [90, 496] on select "Select Service Product Membership Package Voucher Prepaid Gift Card" at bounding box center [152, 511] width 125 height 31
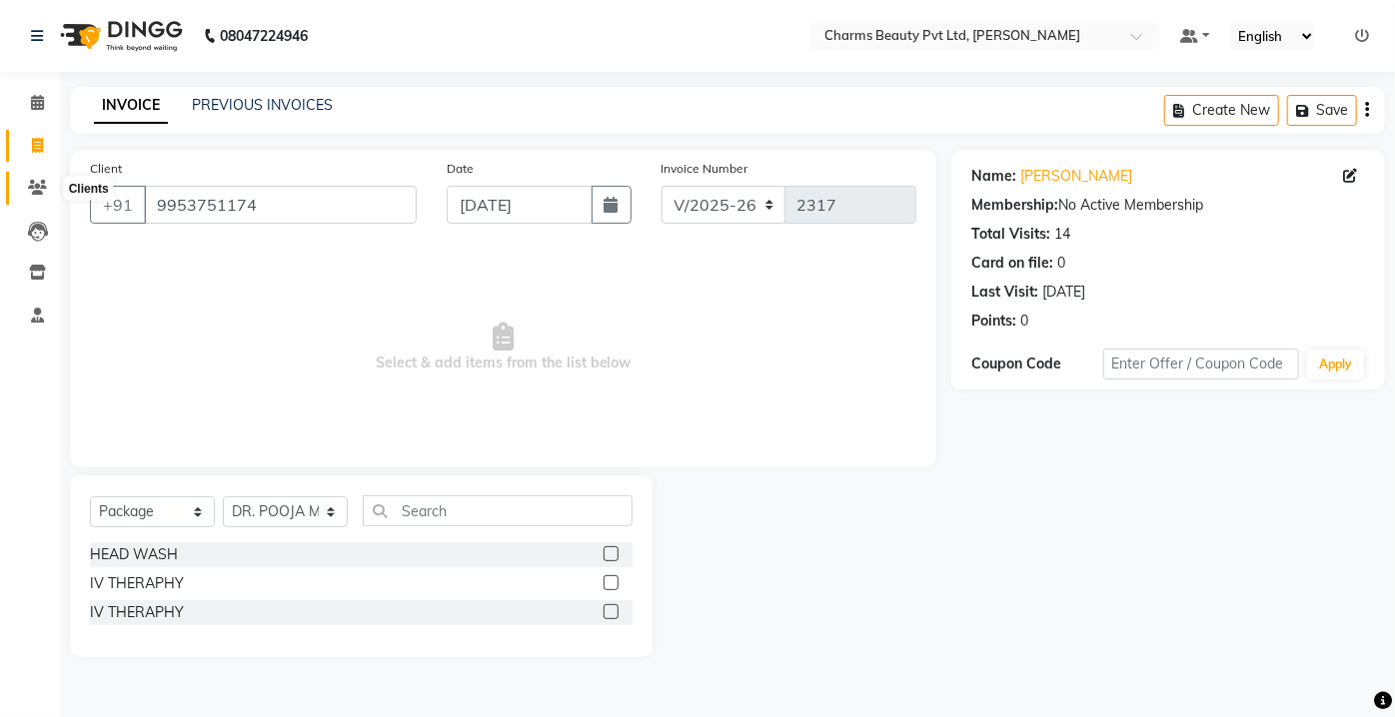
click at [37, 191] on icon at bounding box center [37, 187] width 19 height 15
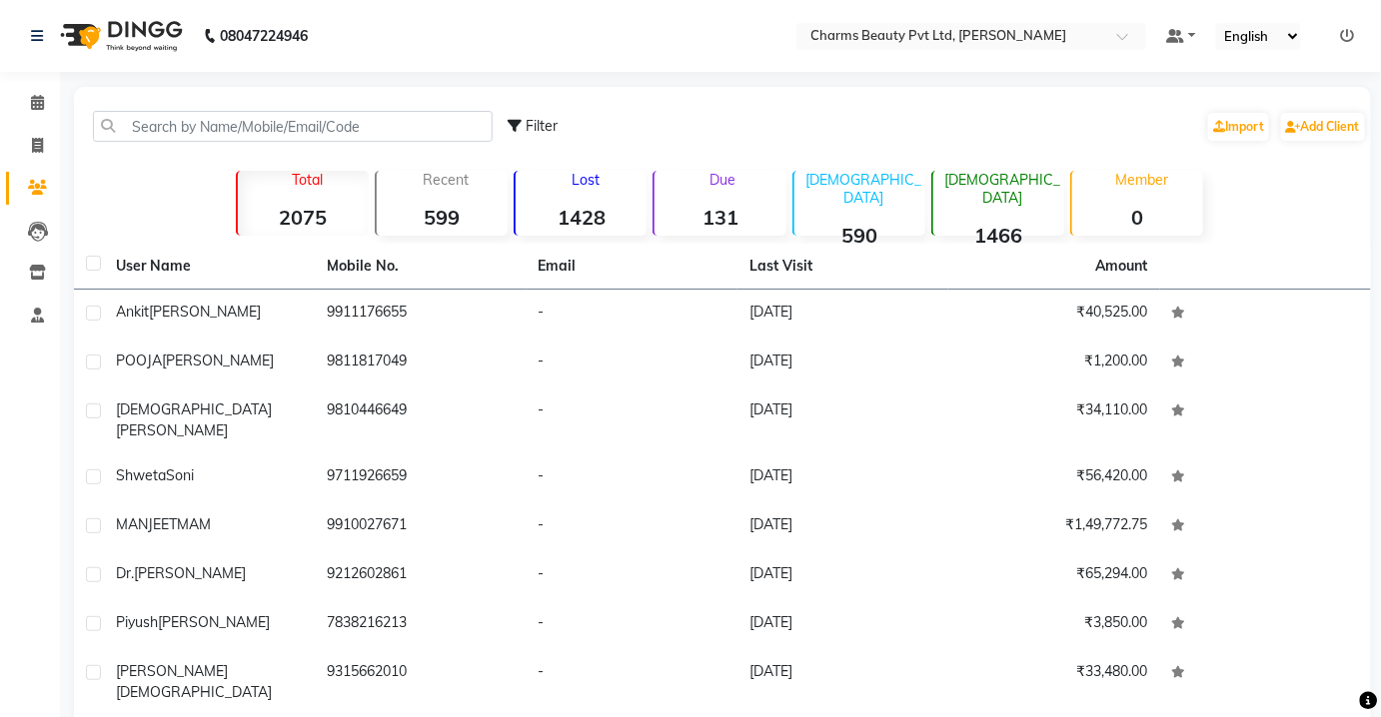
click at [1356, 36] on ul "Default Panel My Panel English ENGLISH Español العربية मराठी हिंदी ગુજરાતી தமிழ…" at bounding box center [1260, 36] width 209 height 27
click at [1349, 36] on icon at bounding box center [1348, 36] width 14 height 14
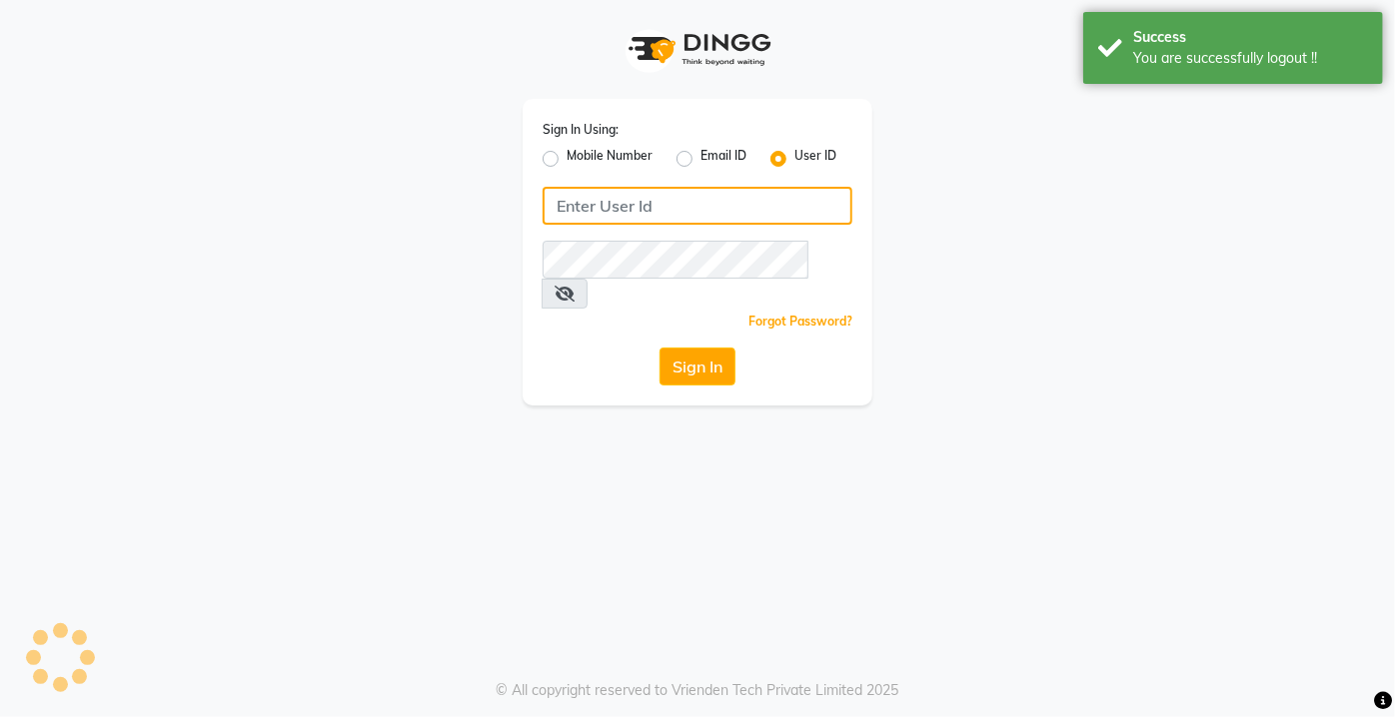
type input "9599343200"
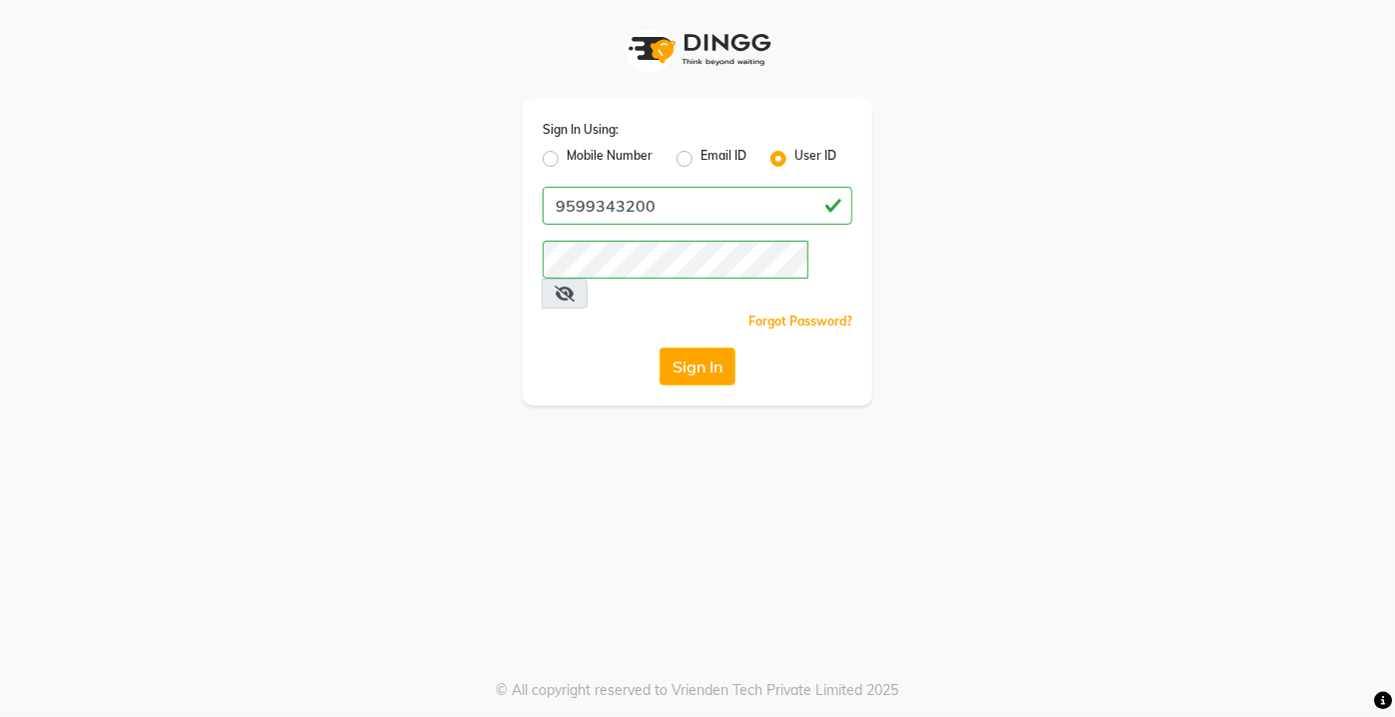
click at [566, 157] on label "Mobile Number" at bounding box center [609, 159] width 86 height 24
click at [566, 157] on input "Mobile Number" at bounding box center [572, 153] width 13 height 13
radio input "true"
radio input "false"
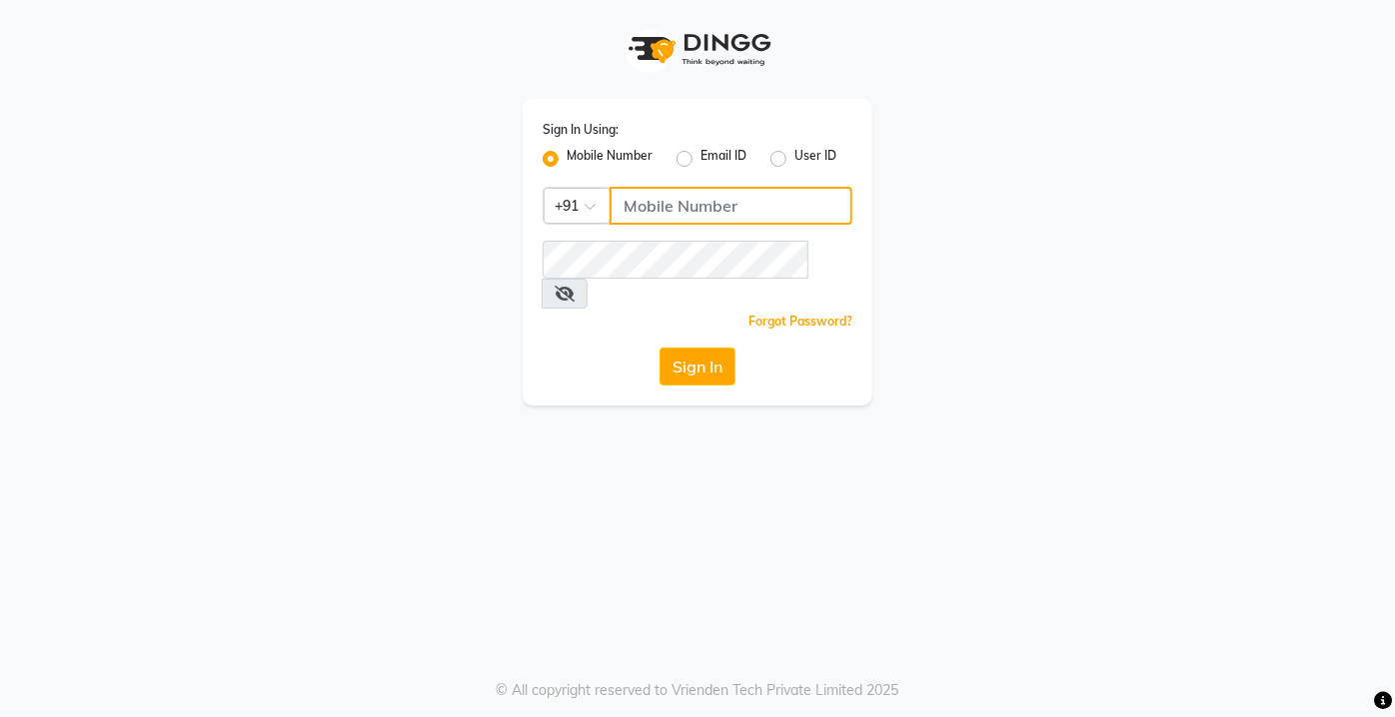
click at [688, 205] on input "Username" at bounding box center [730, 206] width 243 height 38
type input "9818655467"
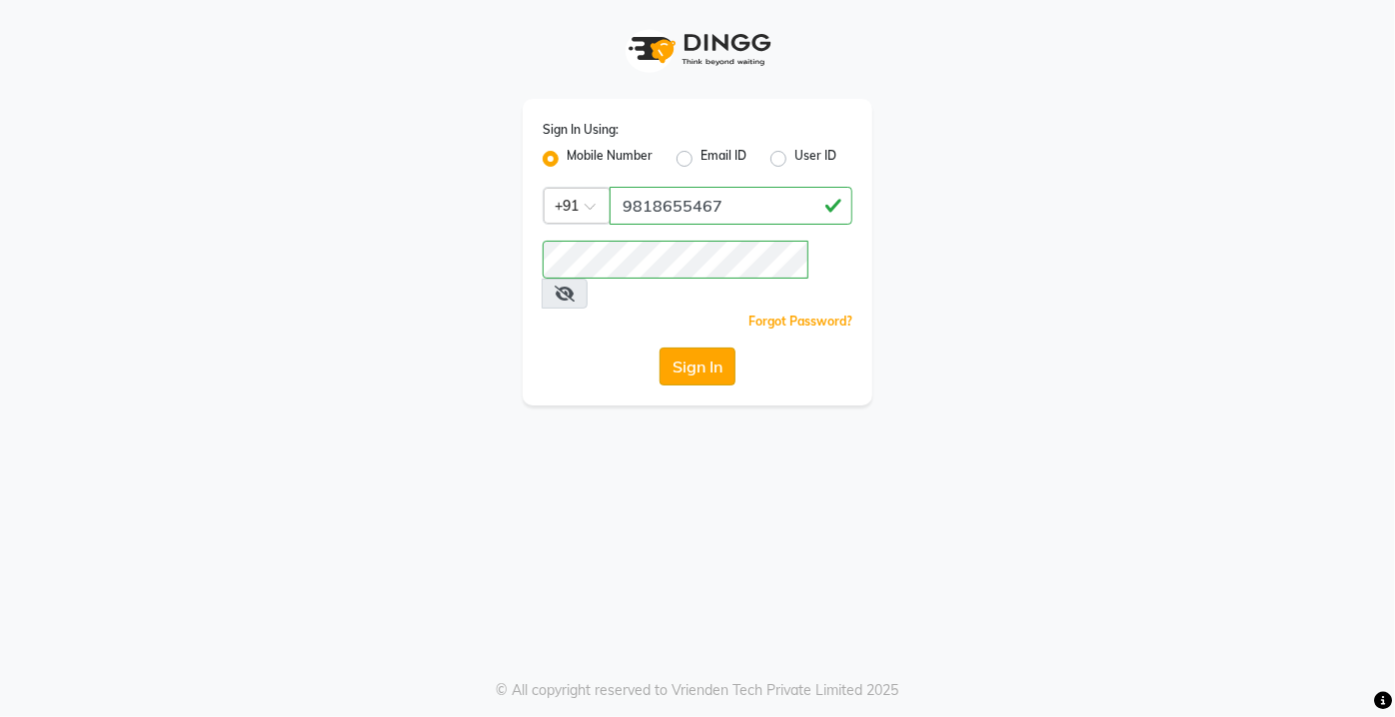
click at [697, 348] on button "Sign In" at bounding box center [697, 367] width 76 height 38
